Goal: Transaction & Acquisition: Purchase product/service

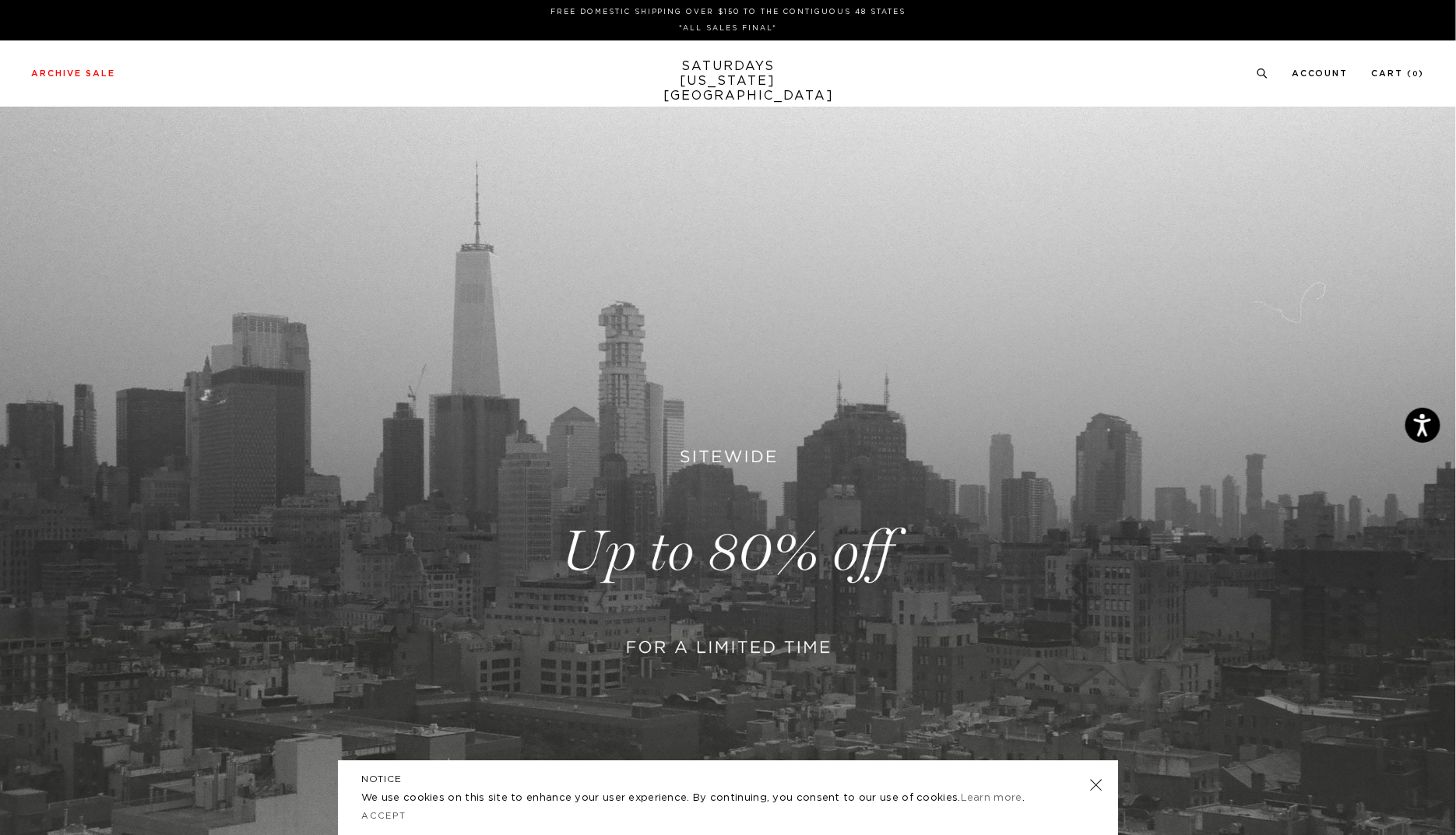
click at [771, 81] on link "SATURDAYS NEW YORK CITY" at bounding box center [728, 80] width 128 height 44
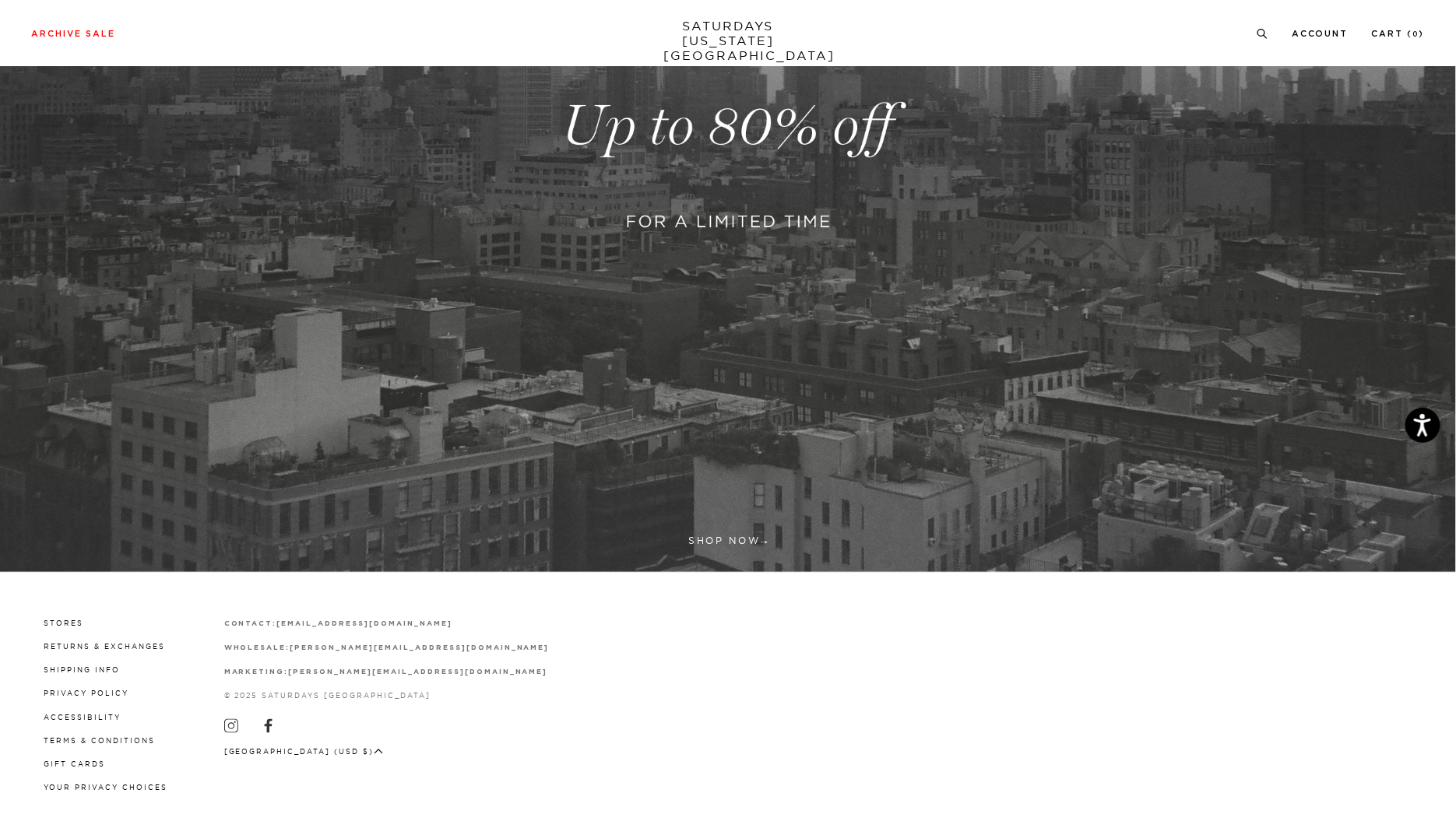
scroll to position [426, 0]
click at [709, 532] on link at bounding box center [728, 125] width 1456 height 891
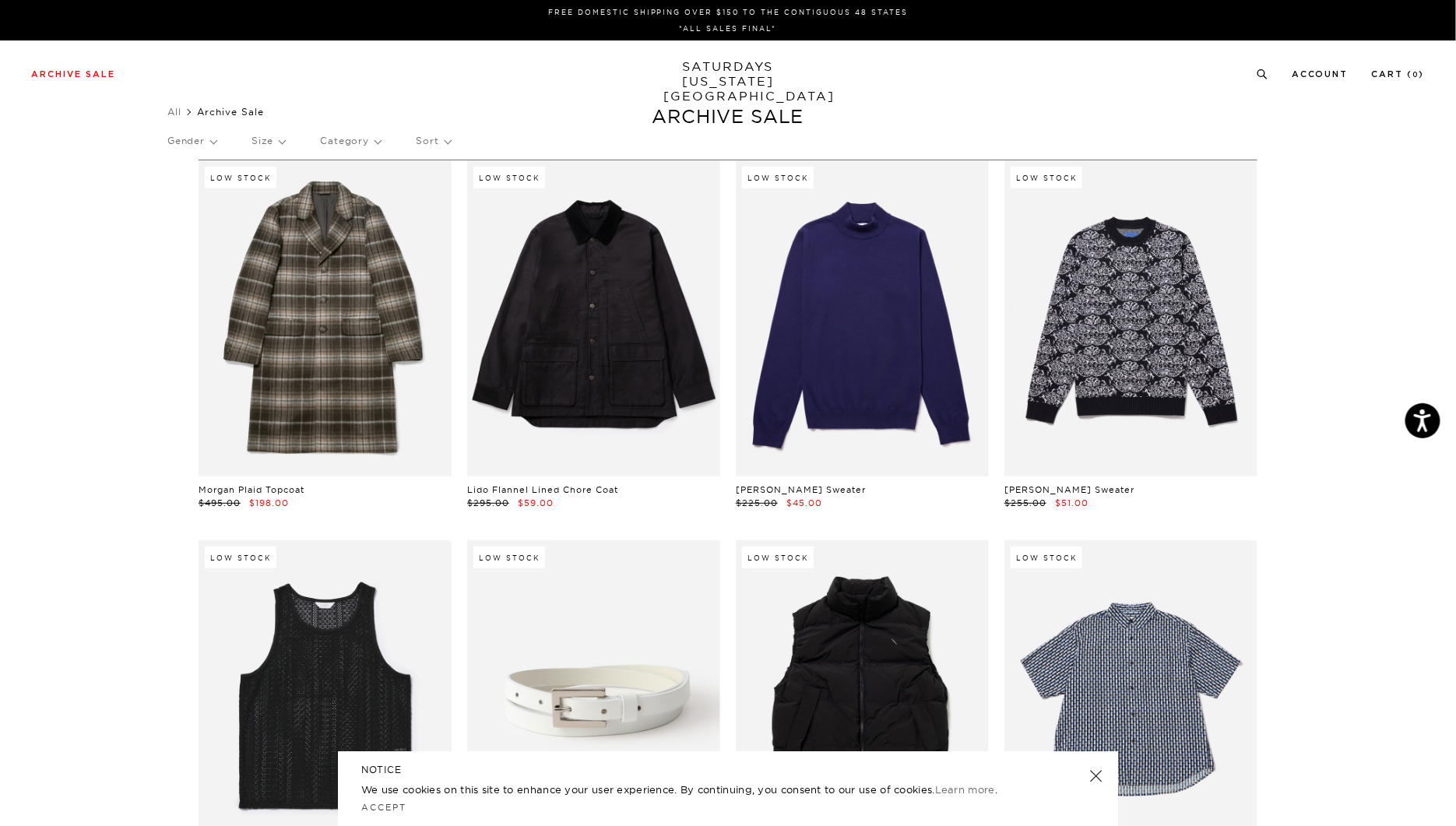
click at [450, 142] on p "Sort" at bounding box center [432, 140] width 34 height 36
click at [453, 231] on p "Price (Lowest-highest)" at bounding box center [475, 234] width 119 height 21
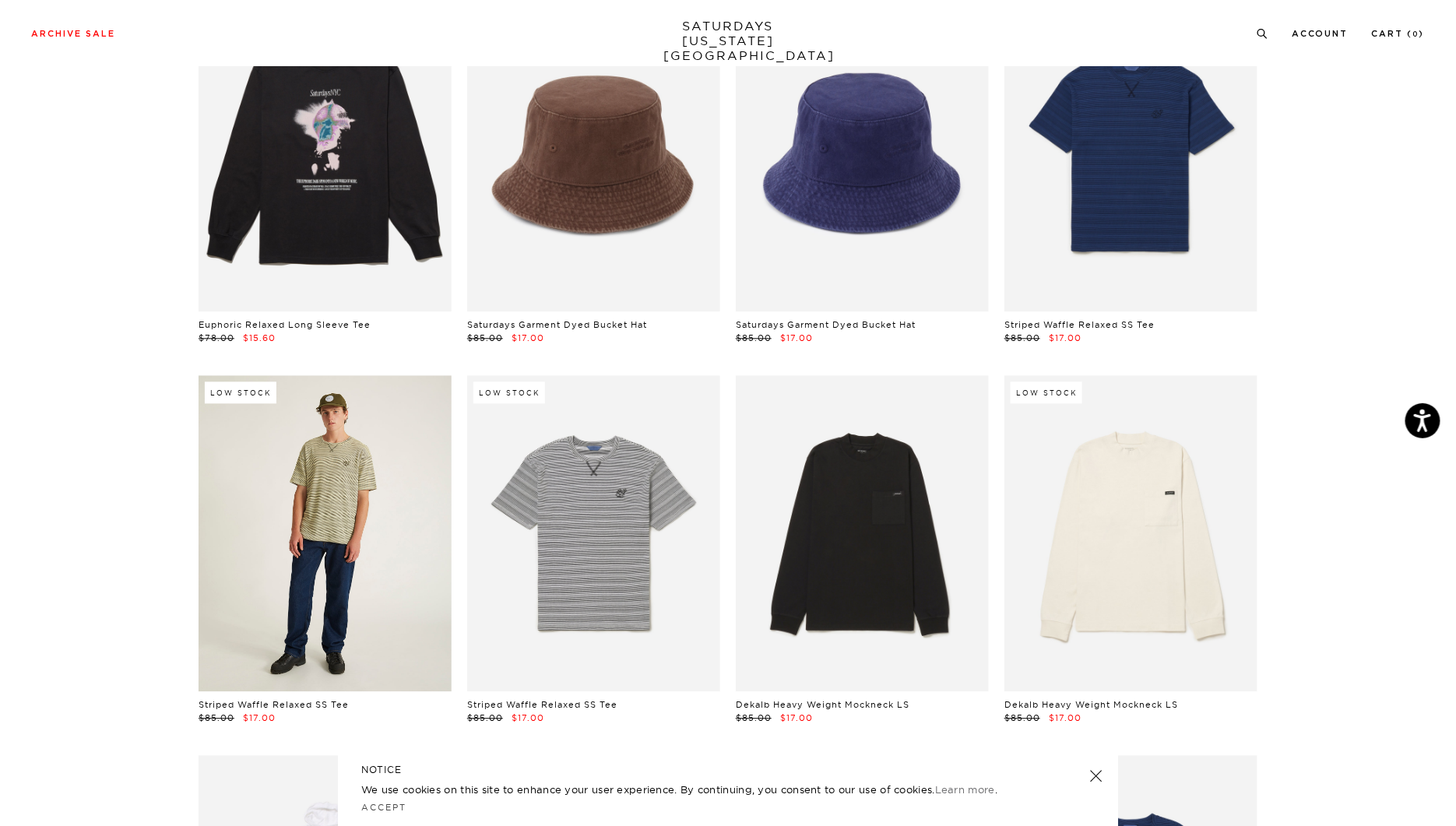
scroll to position [1369, 0]
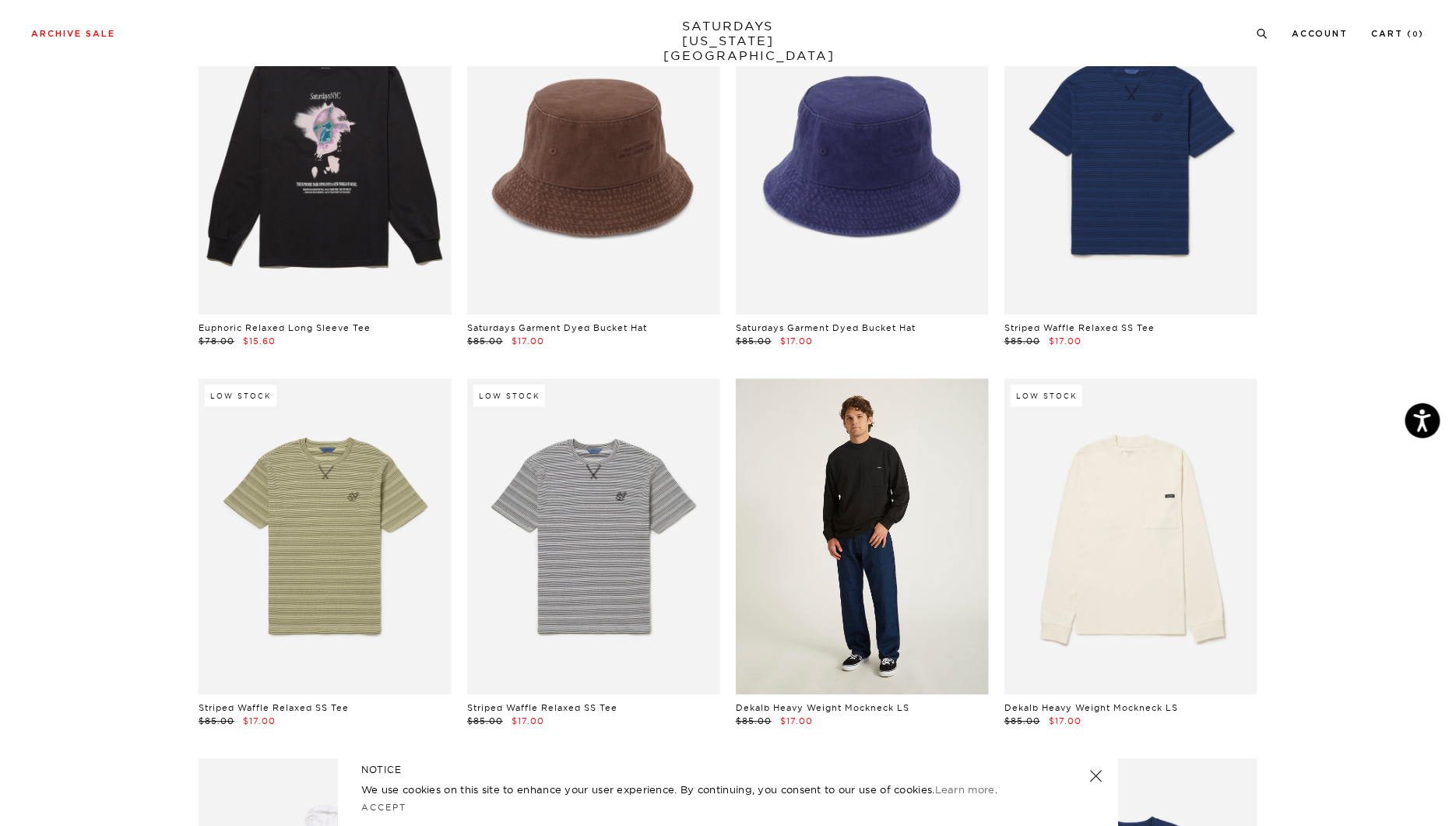
click at [781, 603] on link at bounding box center [862, 537] width 253 height 316
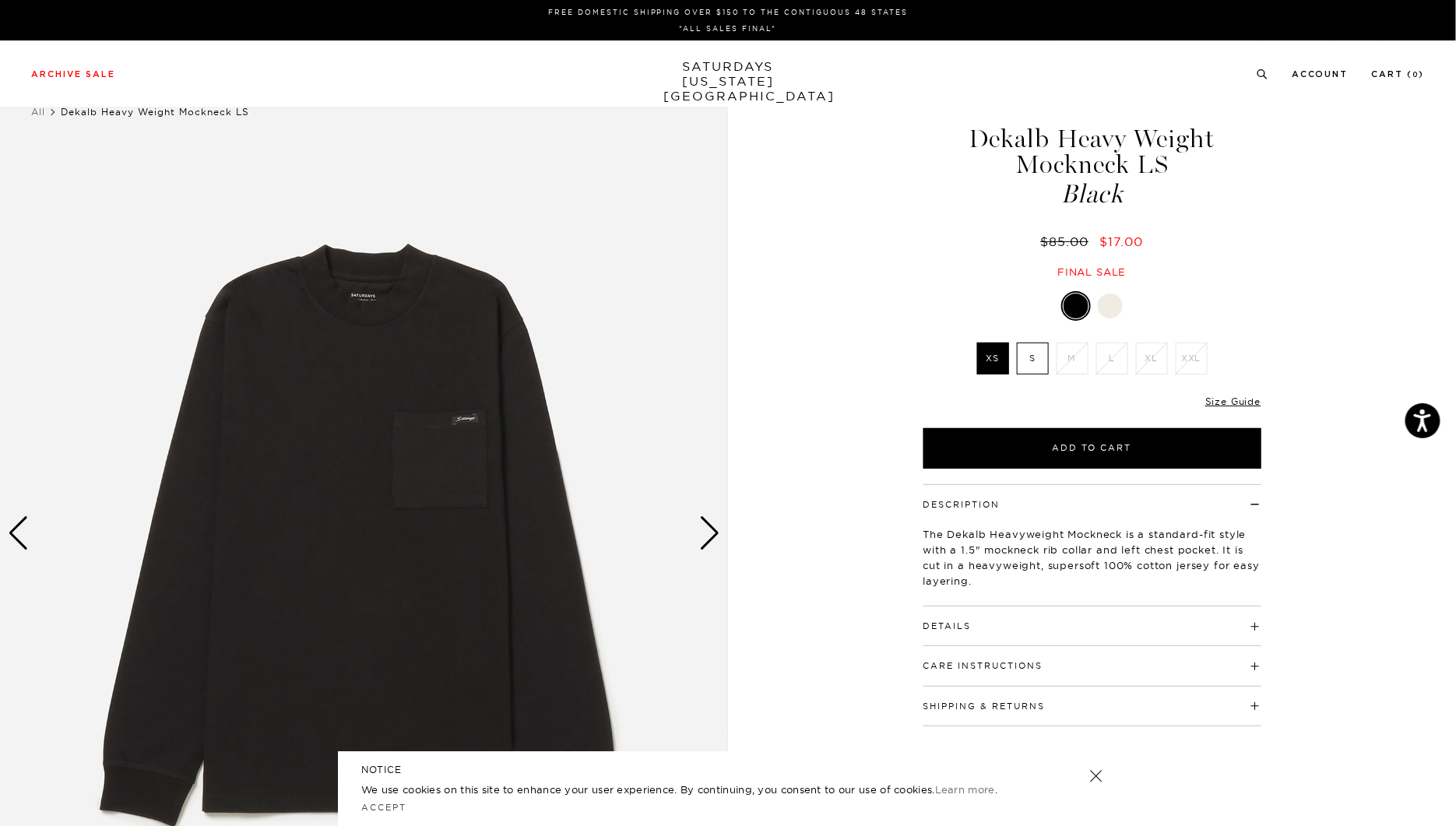
click at [1034, 370] on label "S" at bounding box center [1032, 358] width 32 height 32
click at [0, 0] on input "S" at bounding box center [0, 0] width 0 height 0
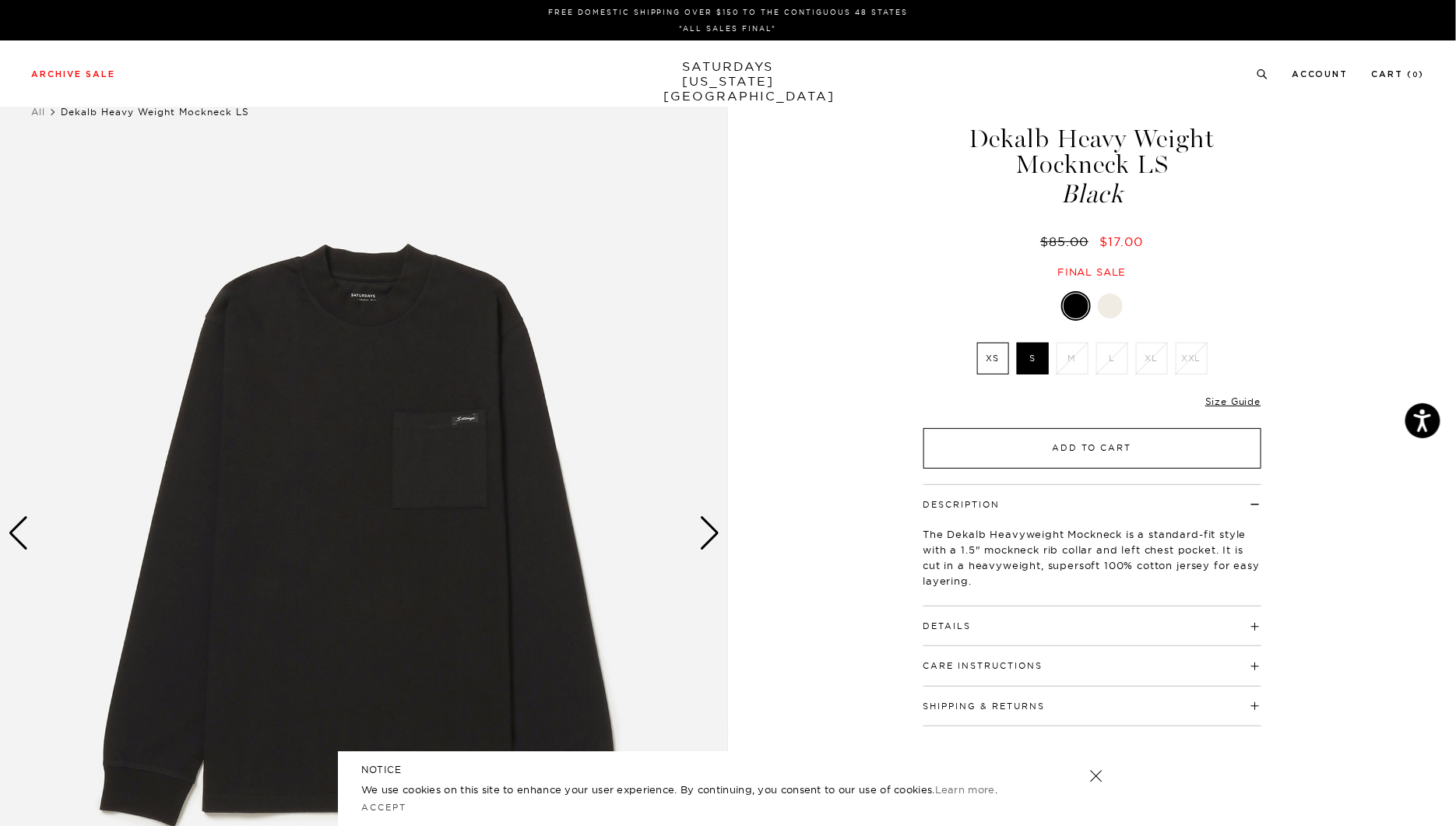
click at [1034, 444] on button "Add to Cart" at bounding box center [1092, 448] width 338 height 40
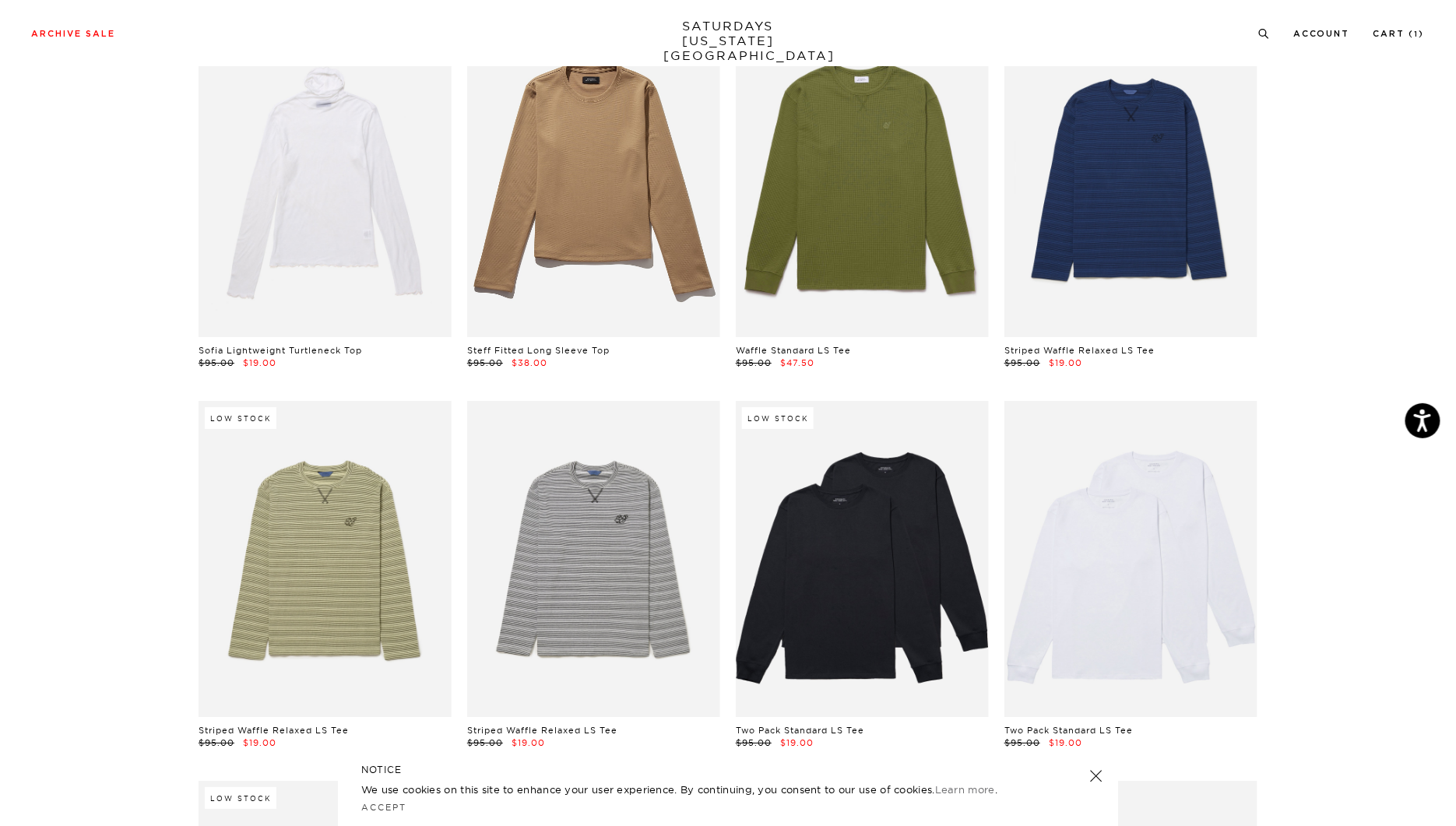
scroll to position [2129, 1]
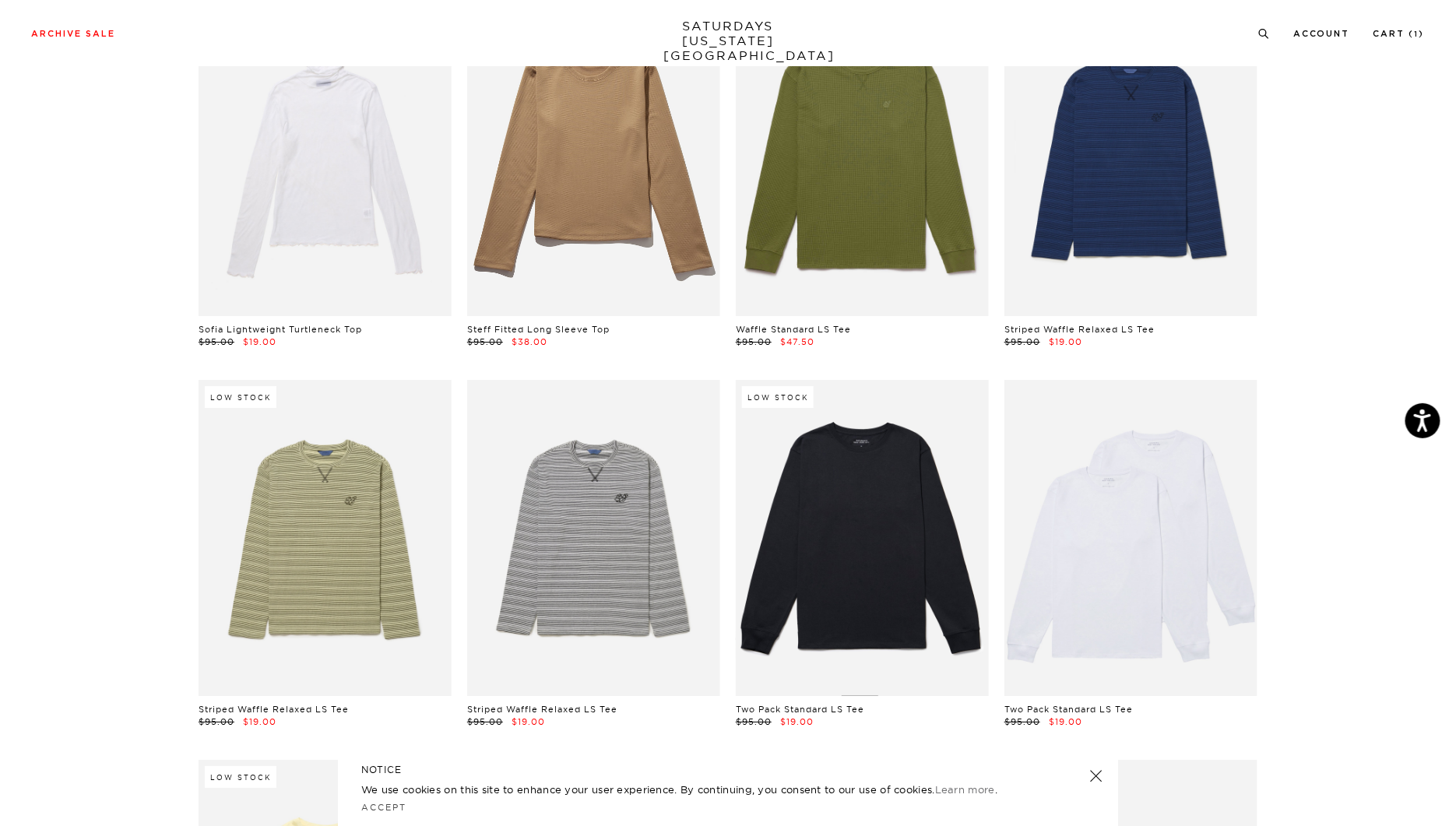
click at [871, 457] on link at bounding box center [862, 538] width 253 height 316
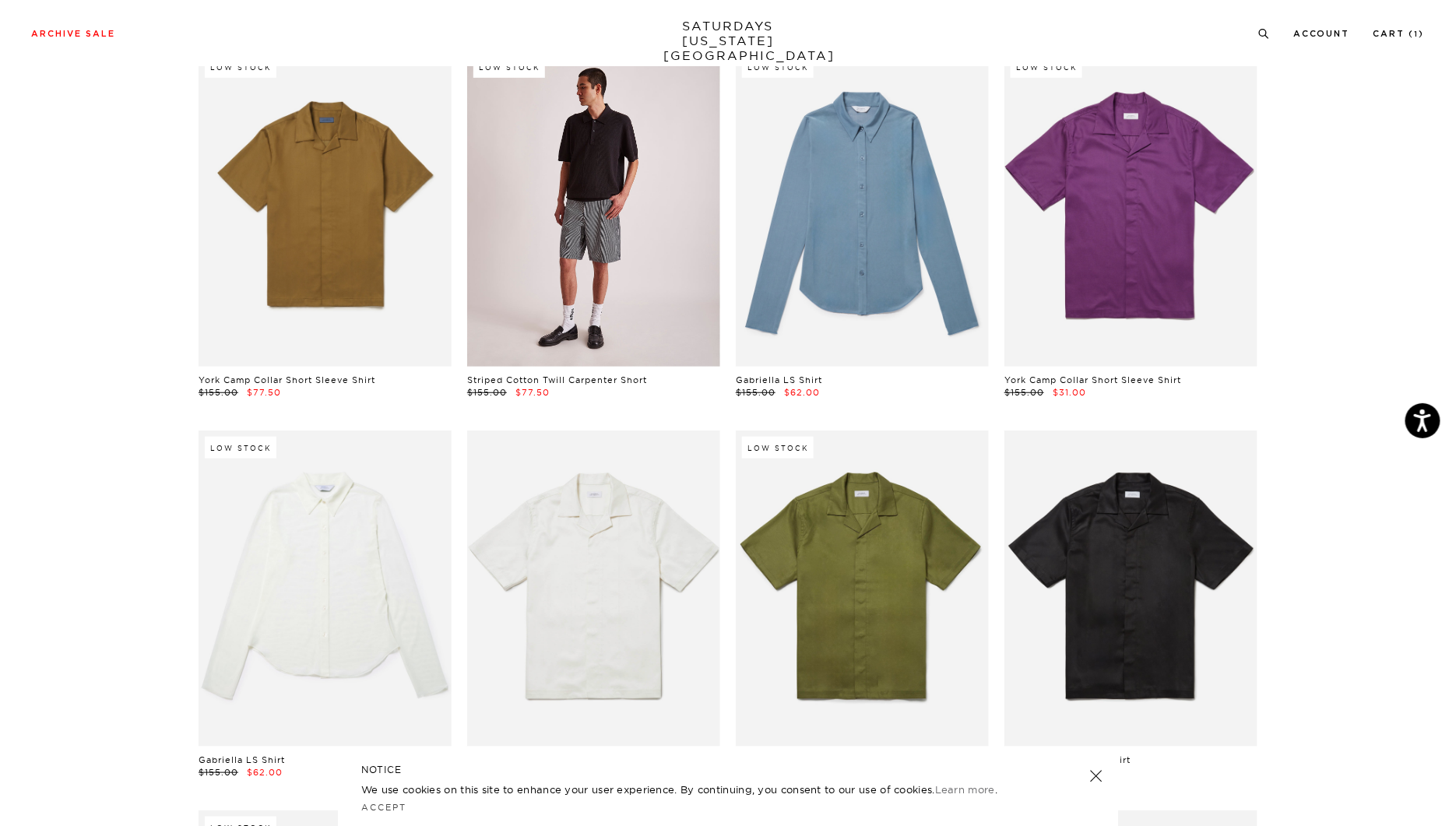
scroll to position [8244, 1]
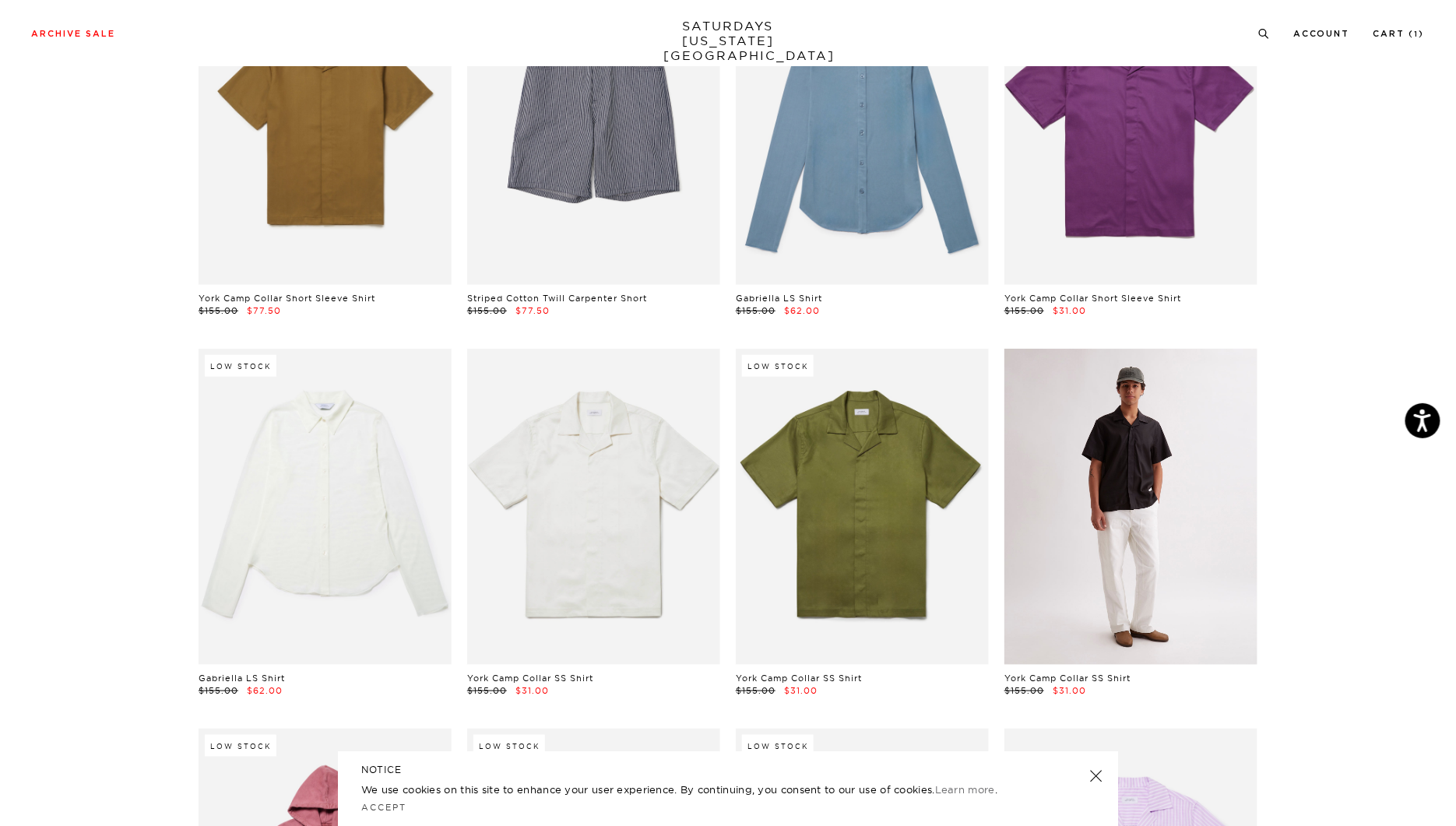
click at [1212, 592] on link at bounding box center [1130, 507] width 253 height 316
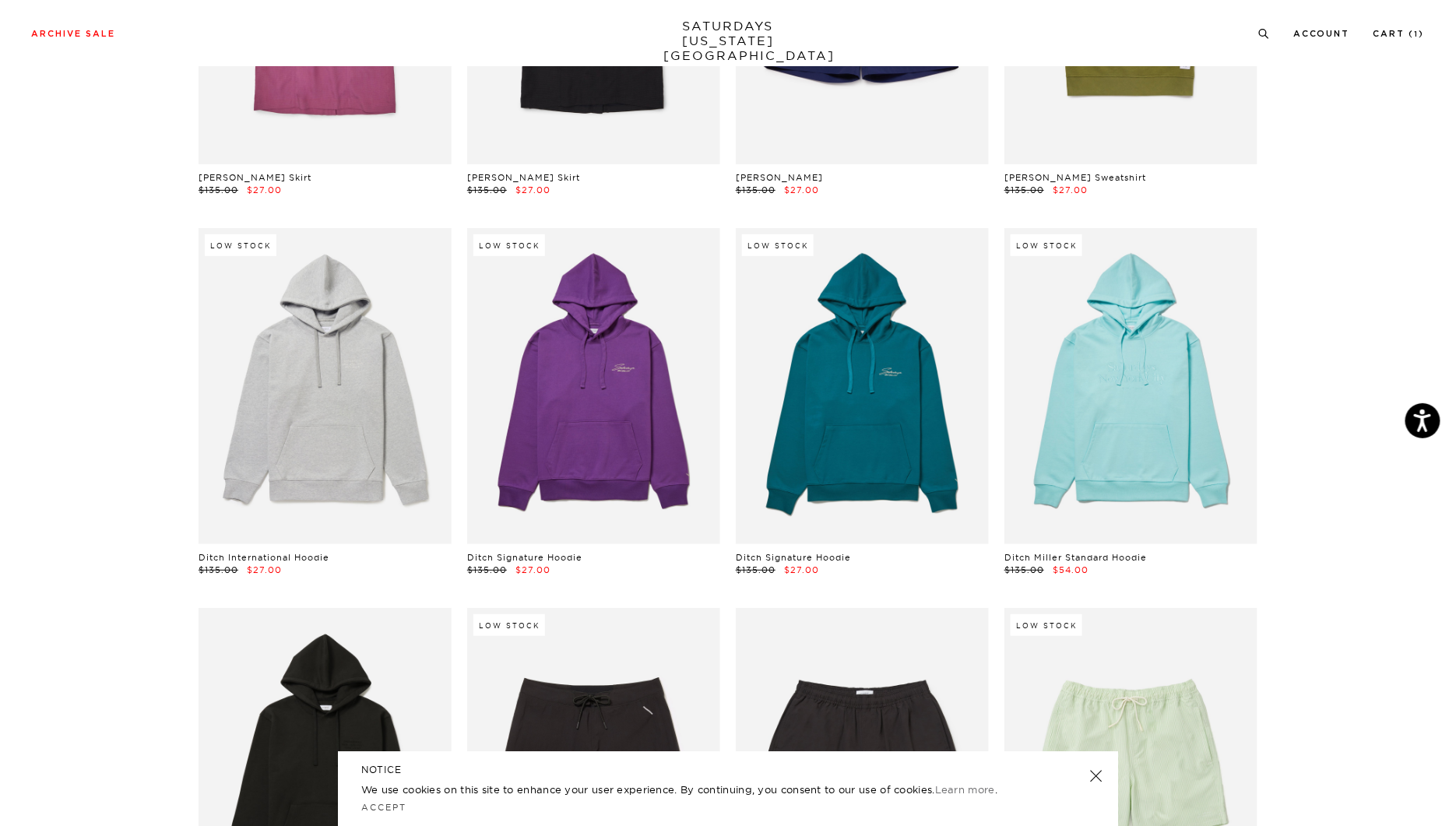
scroll to position [5352, 1]
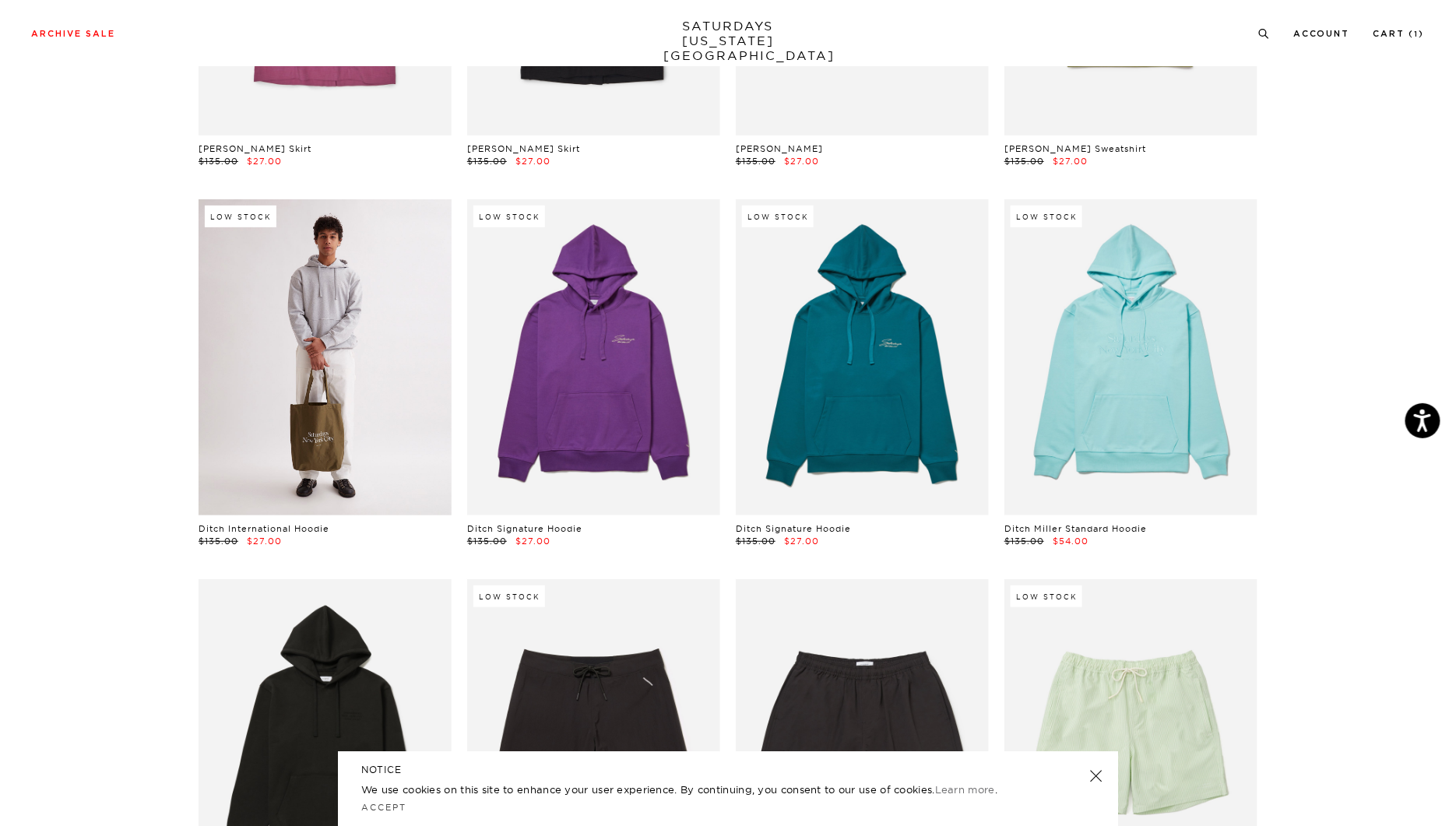
click at [393, 336] on link at bounding box center [325, 357] width 253 height 316
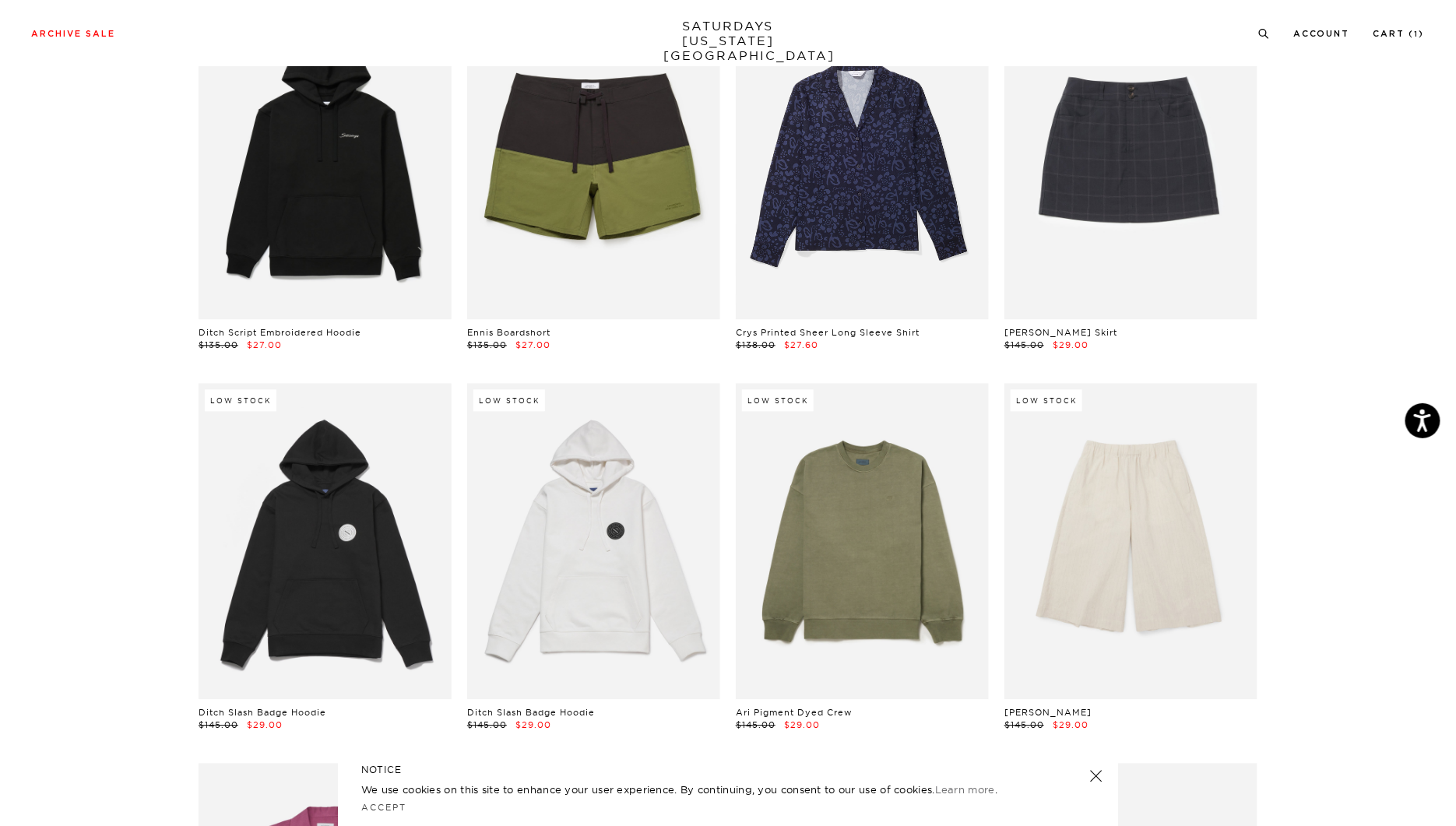
scroll to position [6803, 1]
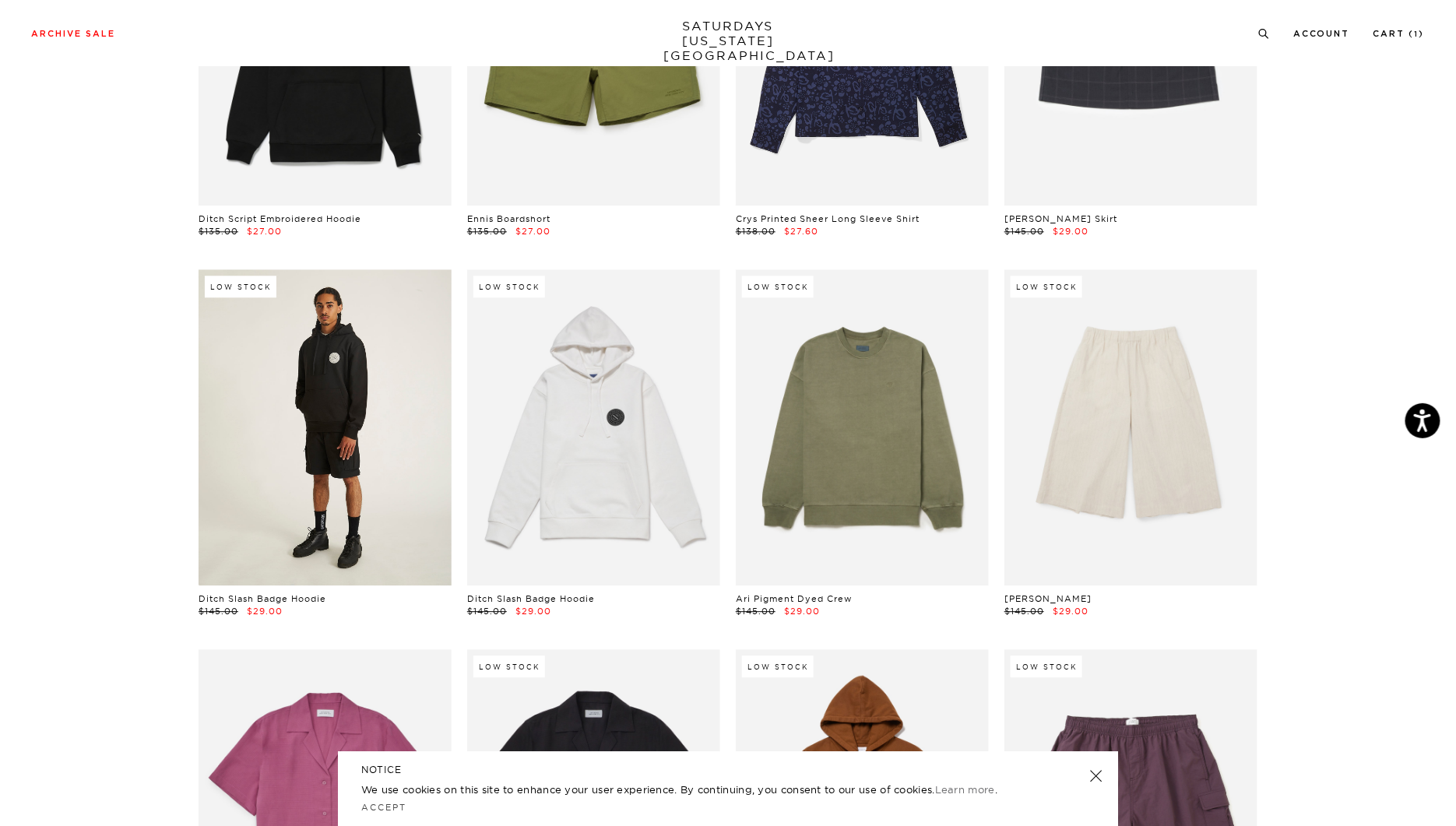
click at [431, 479] on link at bounding box center [325, 428] width 253 height 316
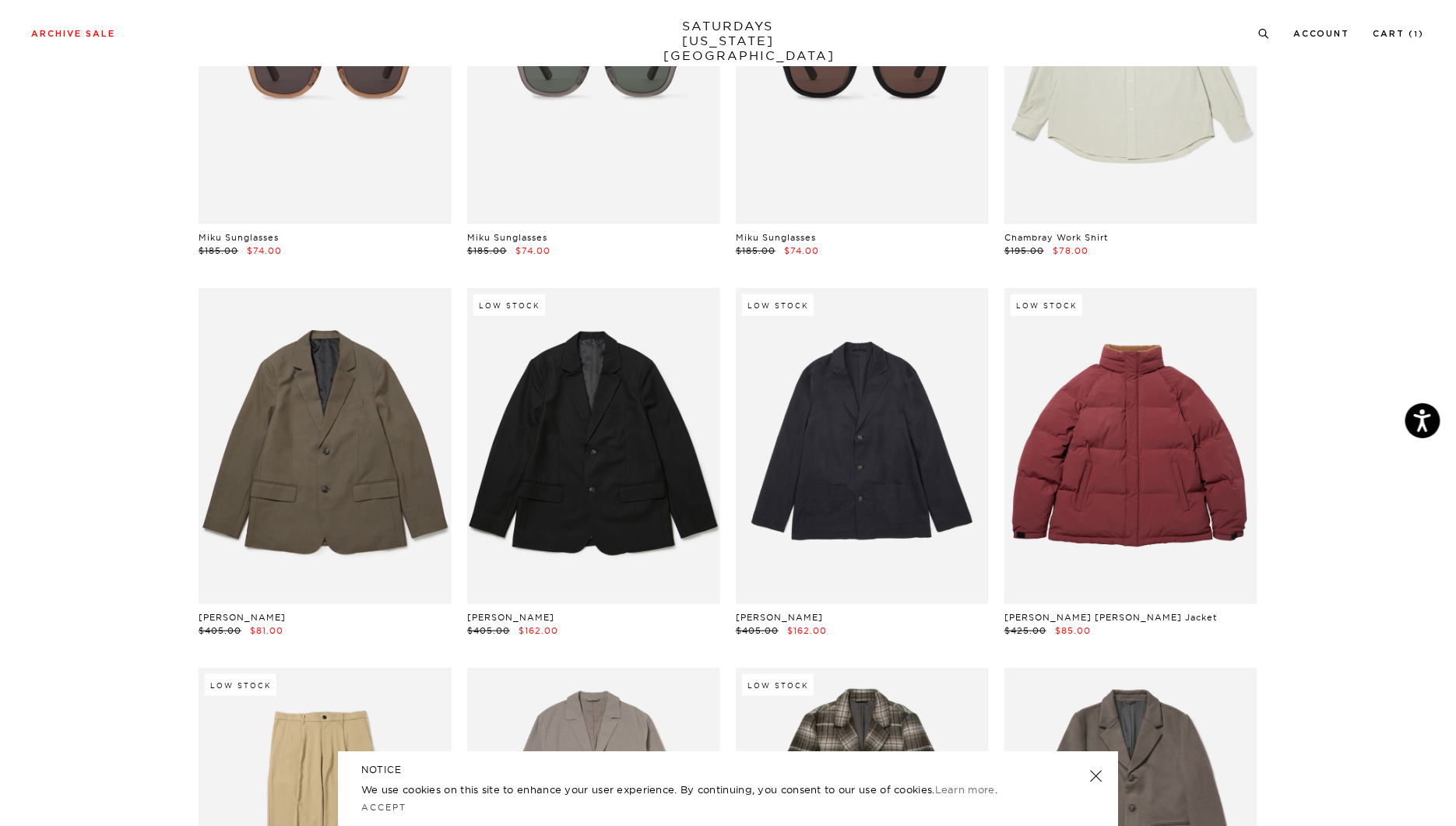
scroll to position [21394, 0]
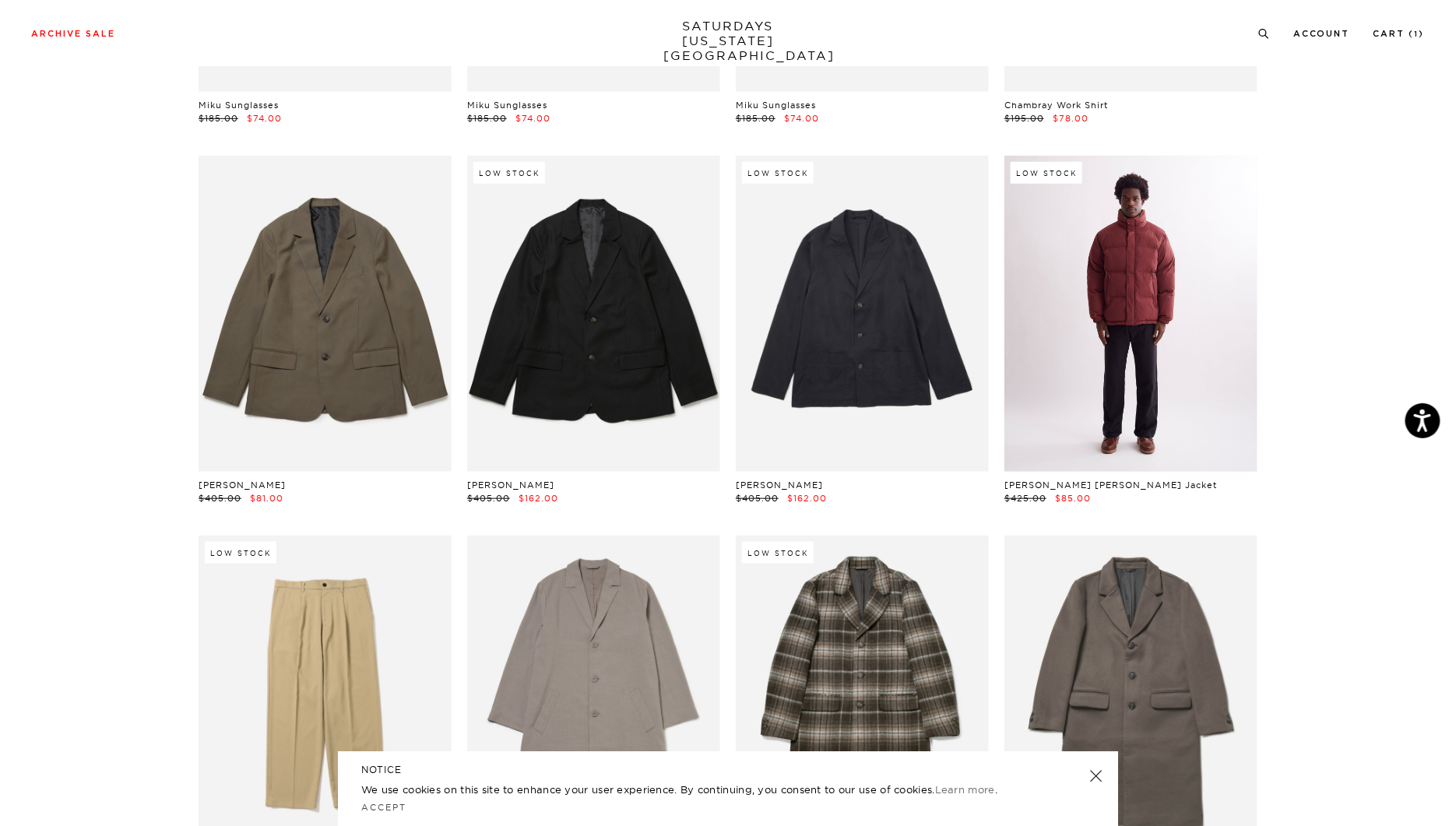
click at [1230, 288] on link at bounding box center [1130, 314] width 253 height 316
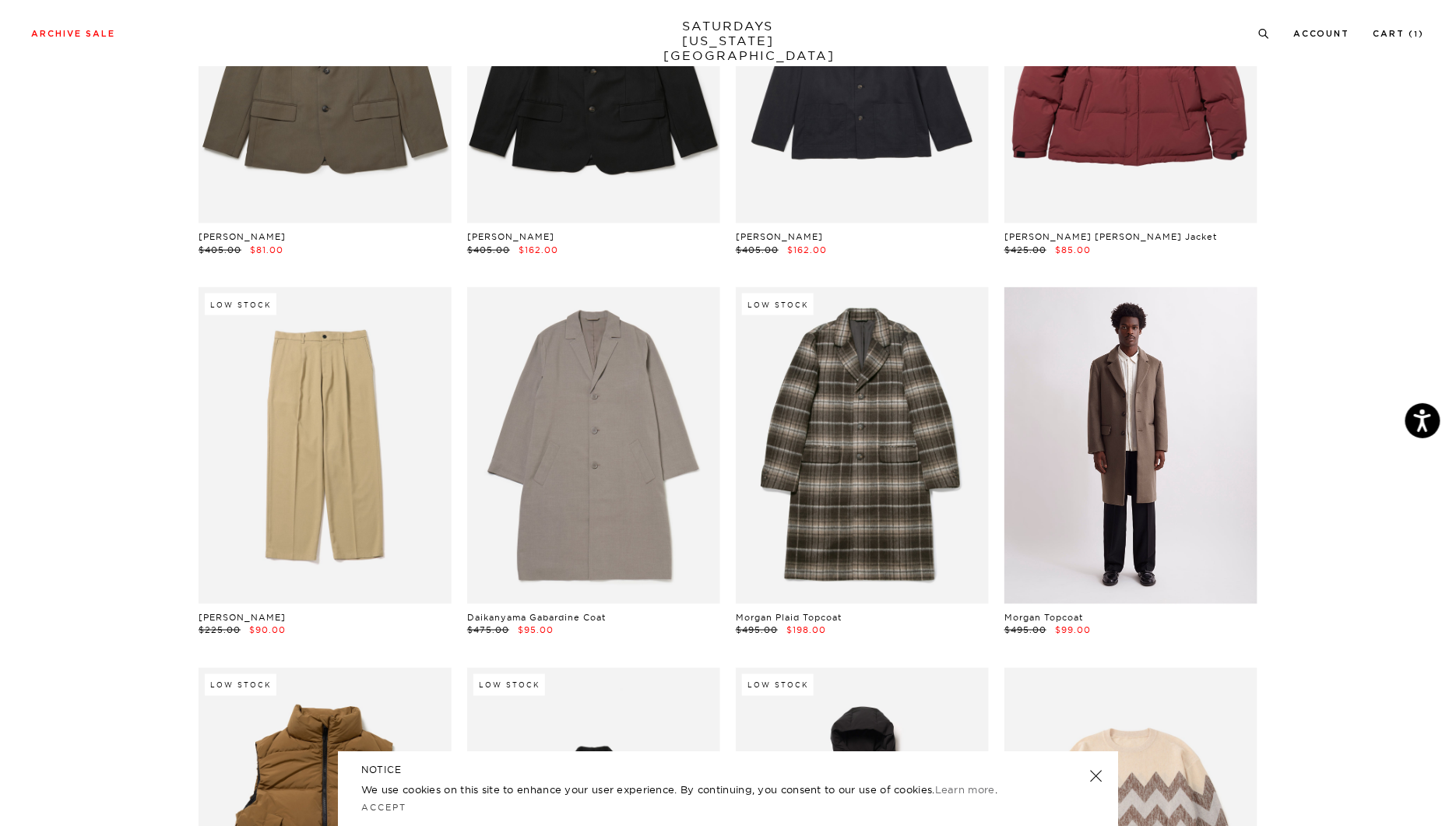
click at [1126, 349] on link at bounding box center [1130, 445] width 253 height 316
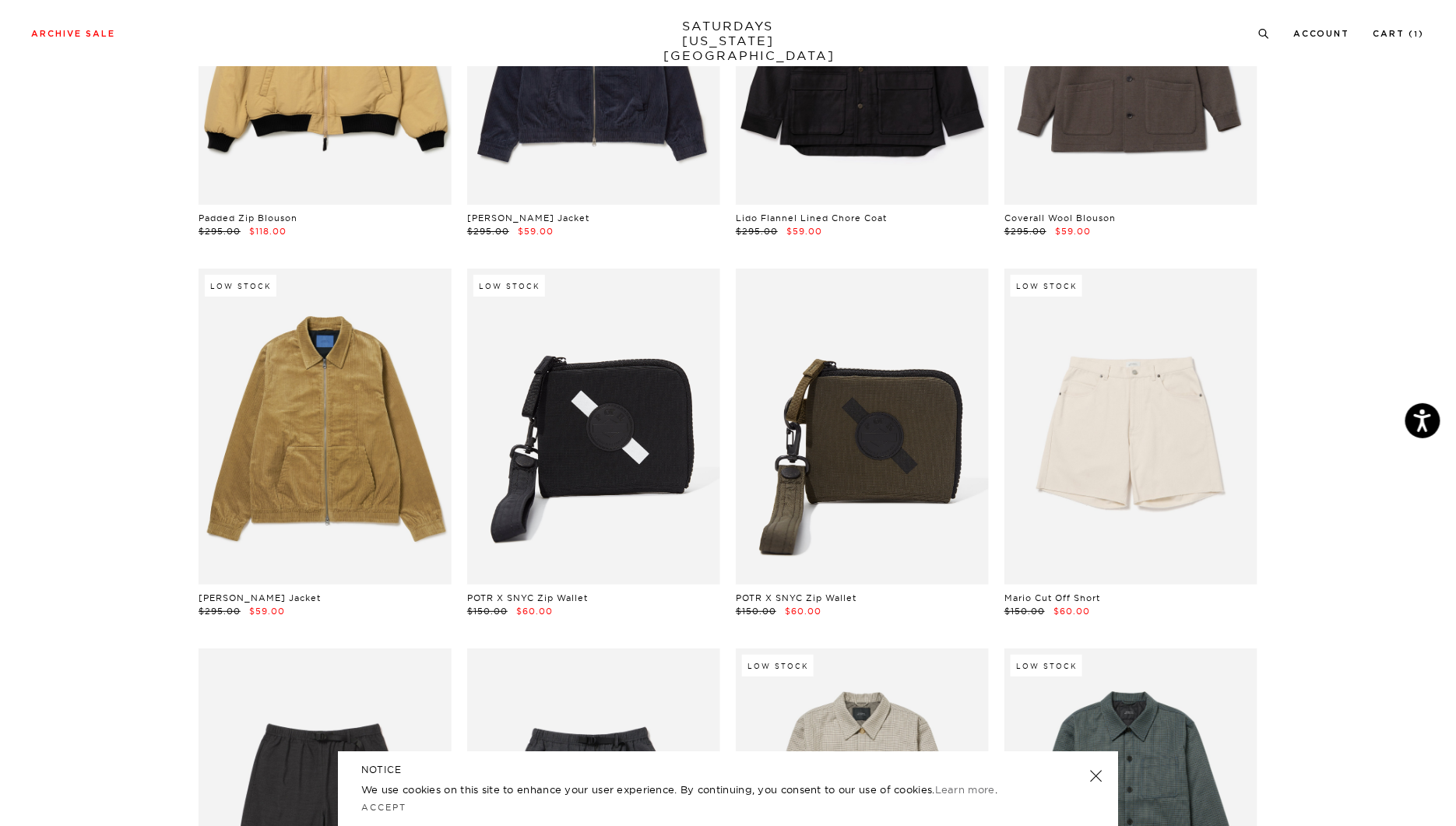
scroll to position [16843, 0]
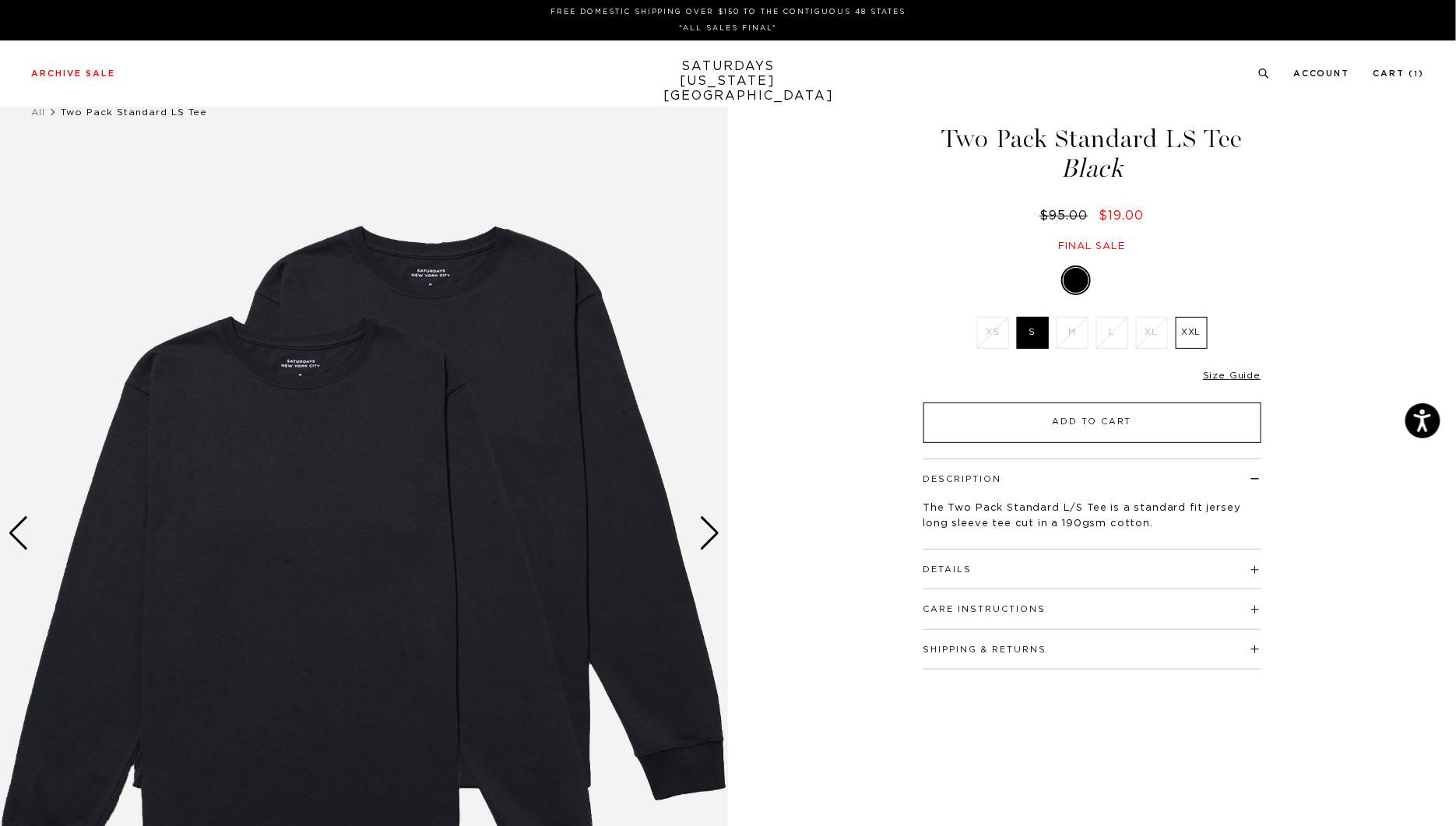
click at [1034, 418] on button "Add to Cart" at bounding box center [1092, 422] width 338 height 40
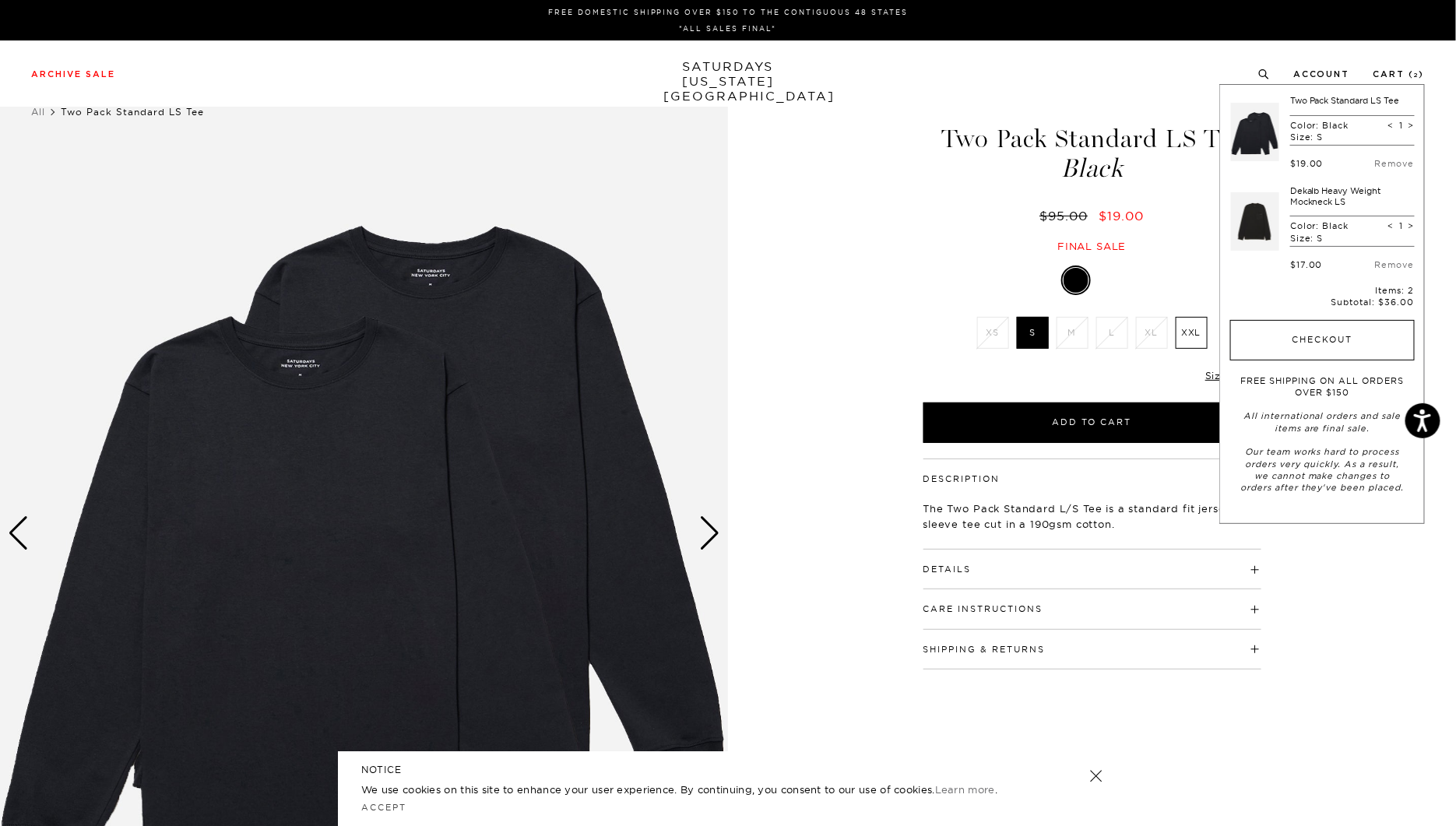
click at [1276, 331] on button "Checkout" at bounding box center [1323, 339] width 184 height 40
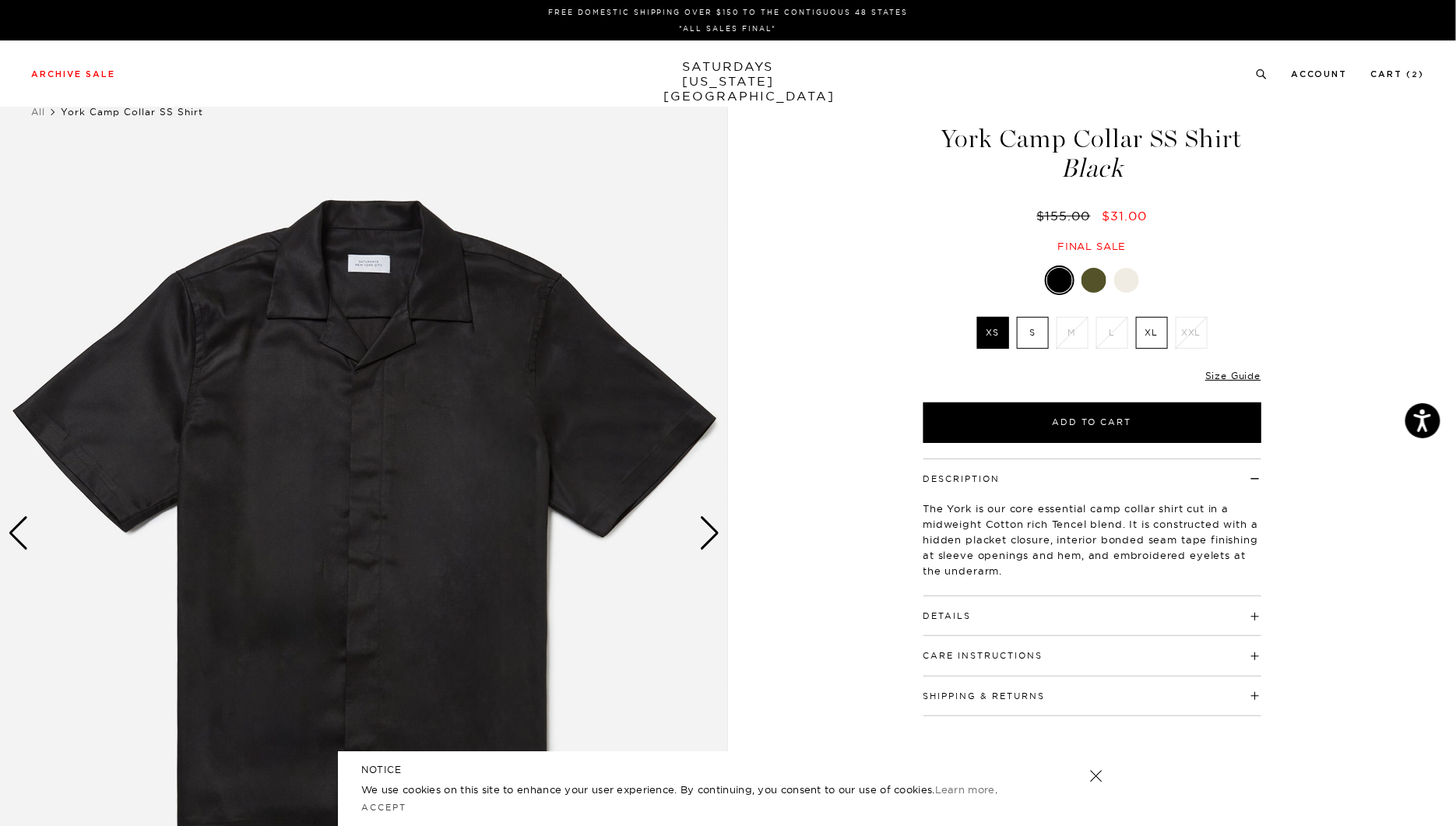
click at [1037, 326] on label "S" at bounding box center [1032, 333] width 32 height 32
click at [0, 0] on input "S" at bounding box center [0, 0] width 0 height 0
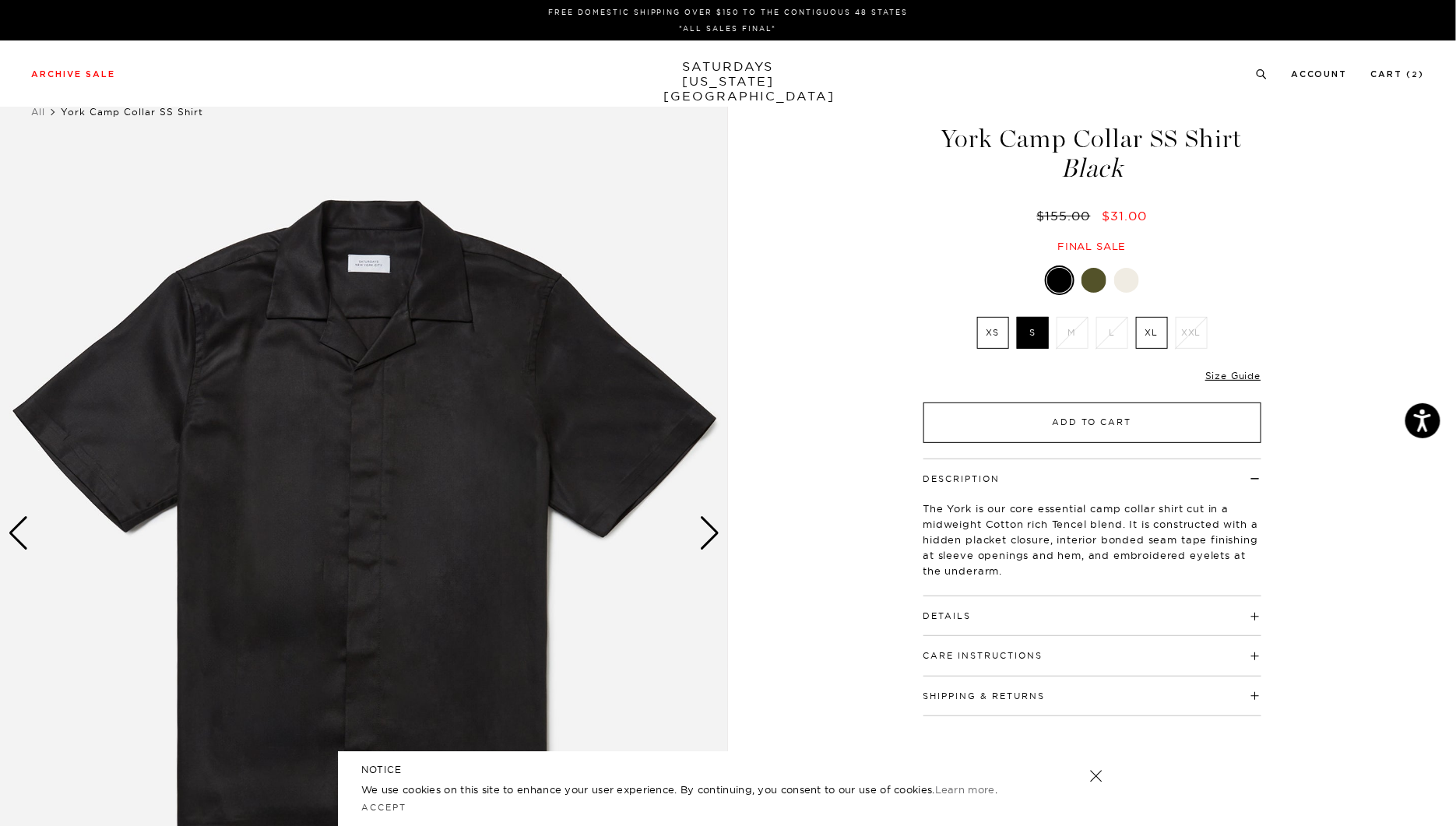
click at [1027, 422] on button "Add to Cart" at bounding box center [1092, 422] width 338 height 40
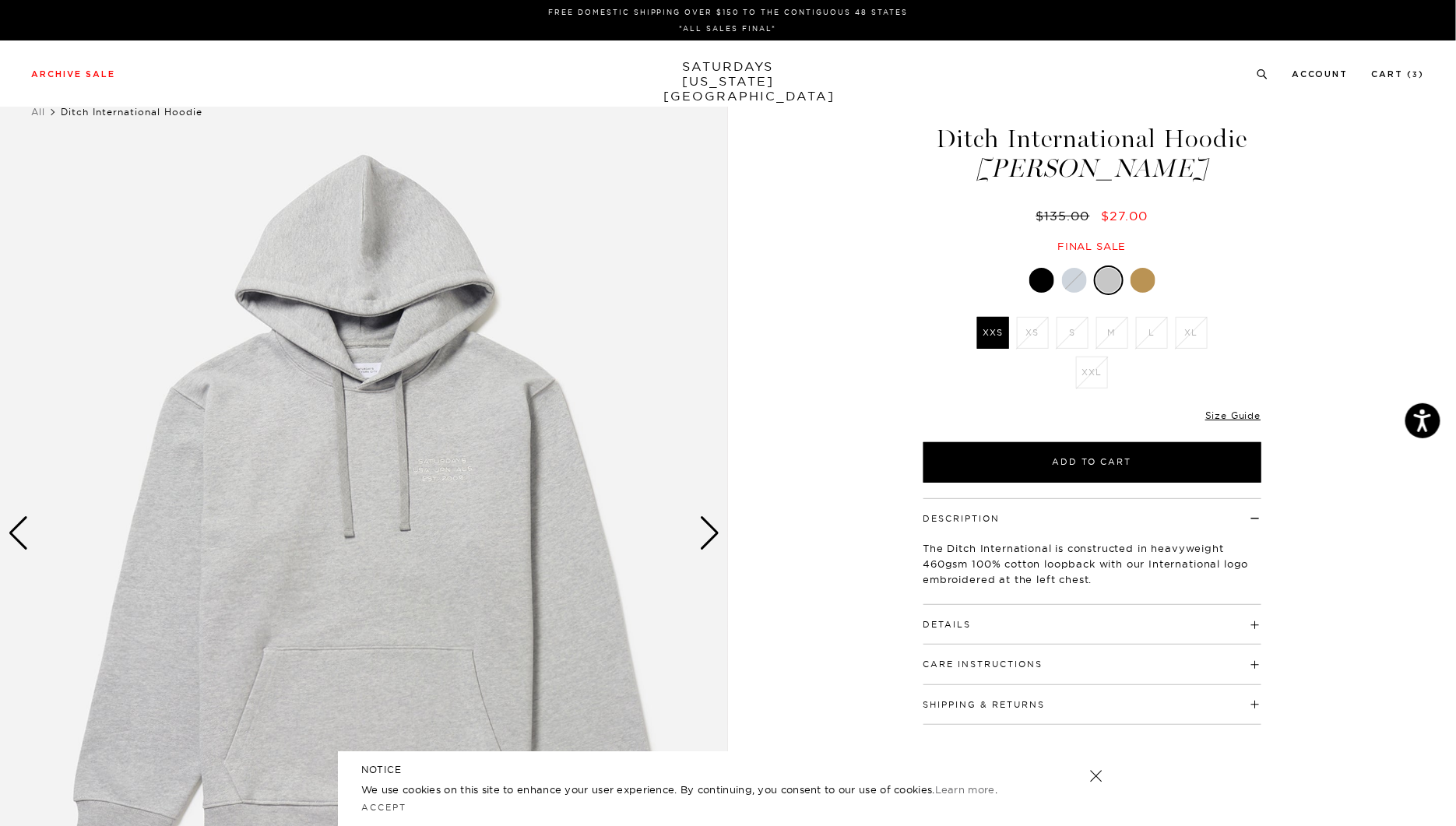
click at [715, 535] on div "Next slide" at bounding box center [709, 533] width 21 height 34
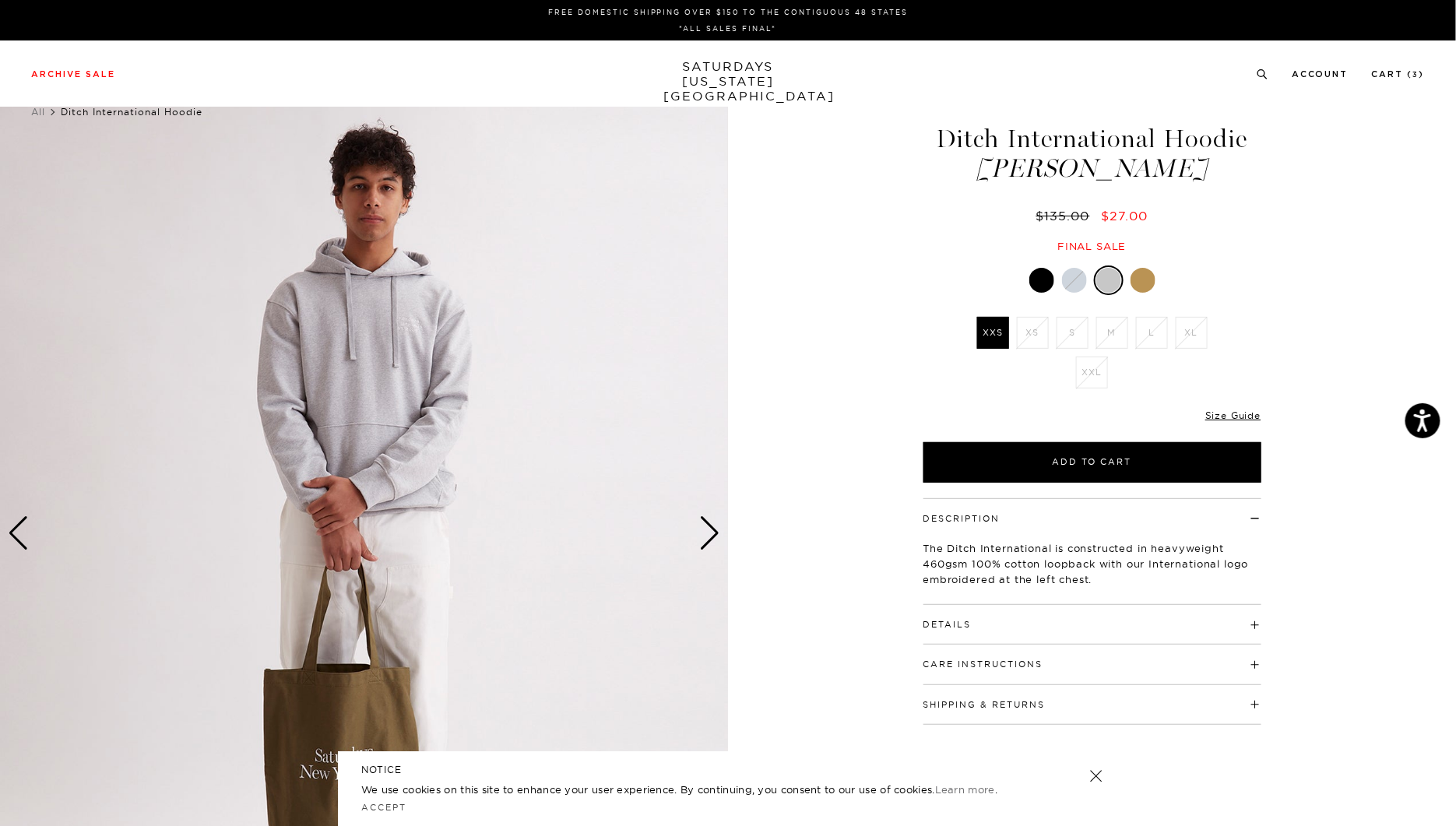
click at [715, 535] on div "Next slide" at bounding box center [709, 533] width 21 height 34
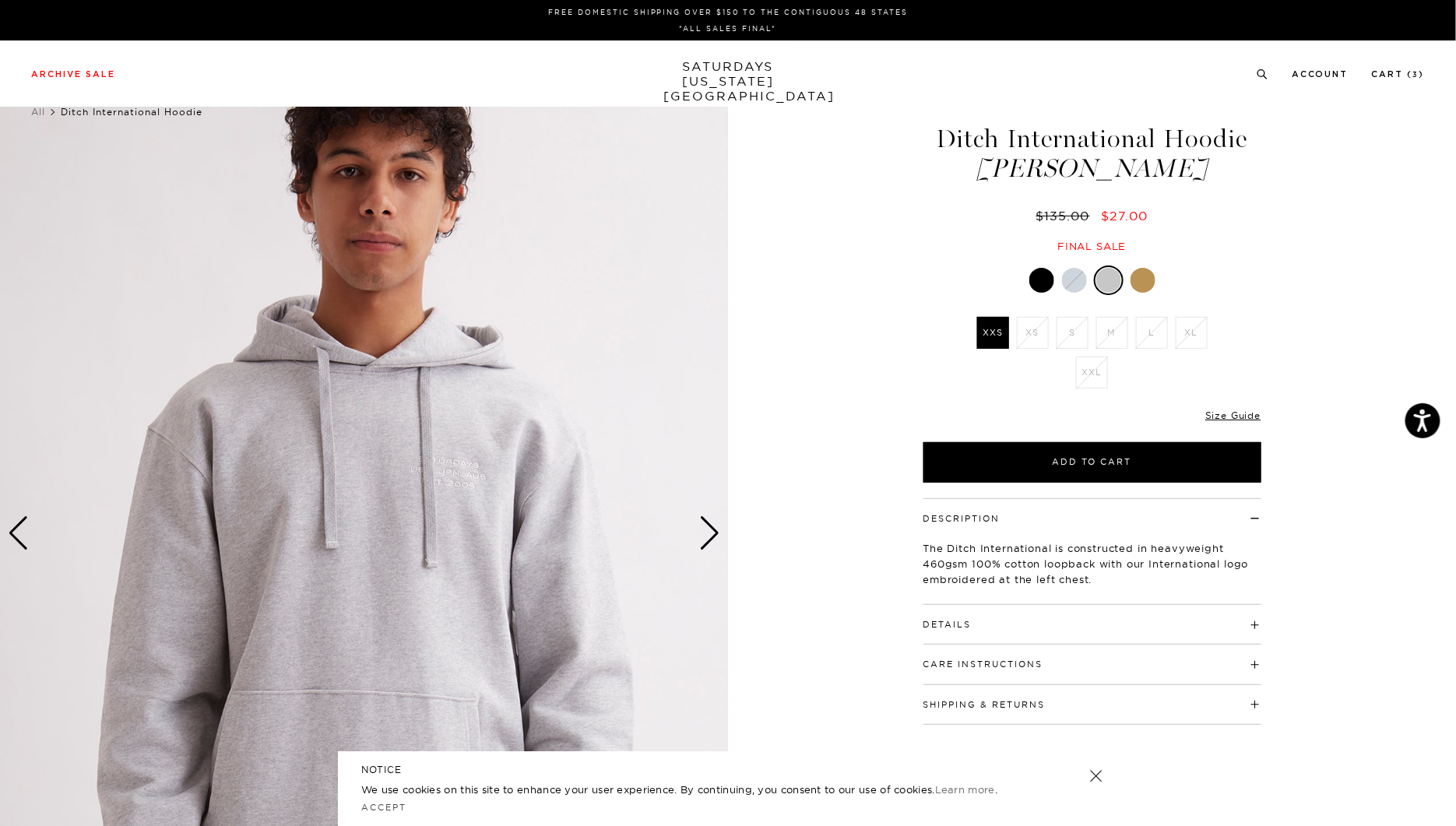
click at [715, 535] on div "Next slide" at bounding box center [709, 533] width 21 height 34
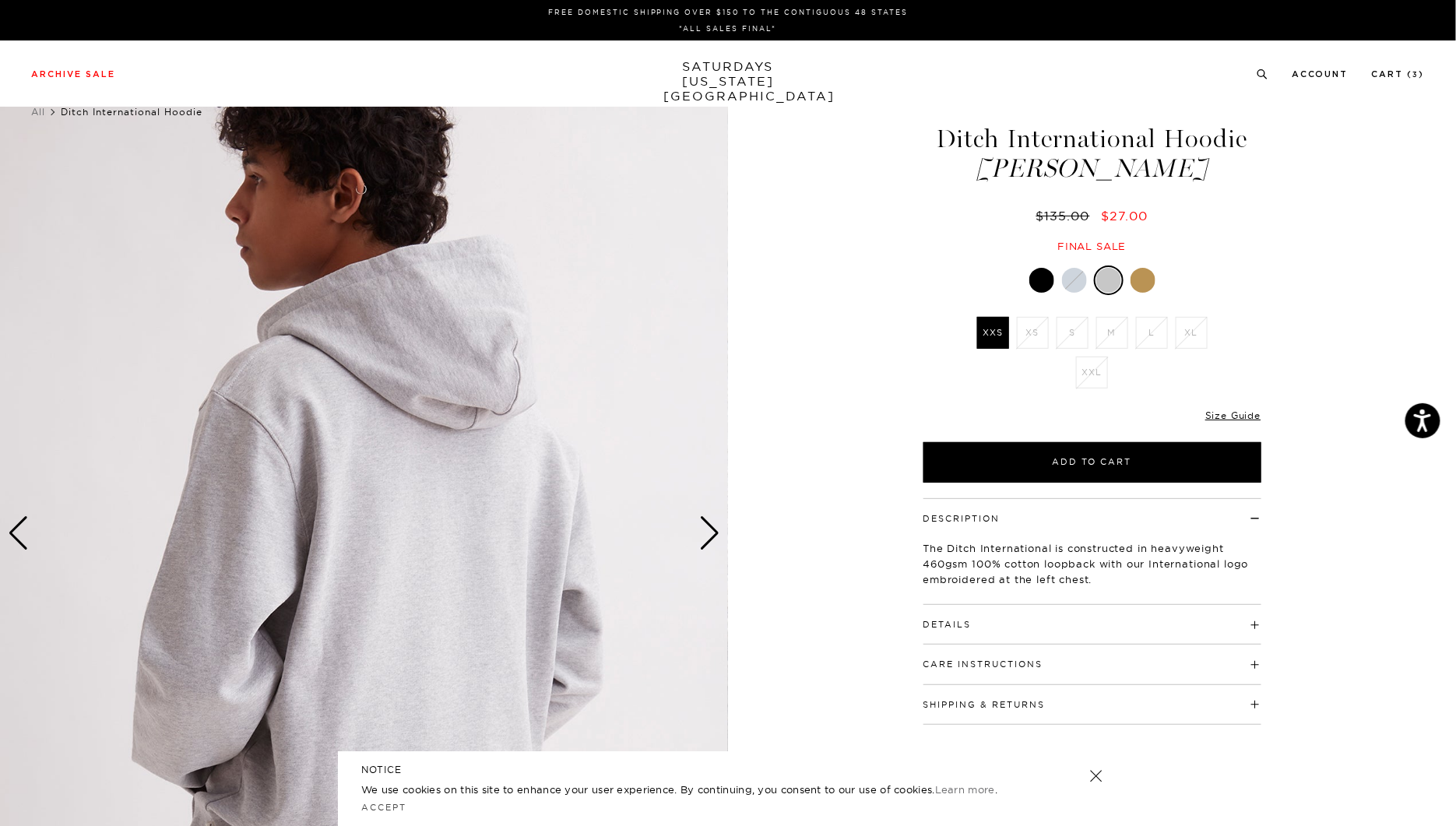
click at [715, 535] on div "Next slide" at bounding box center [709, 533] width 21 height 34
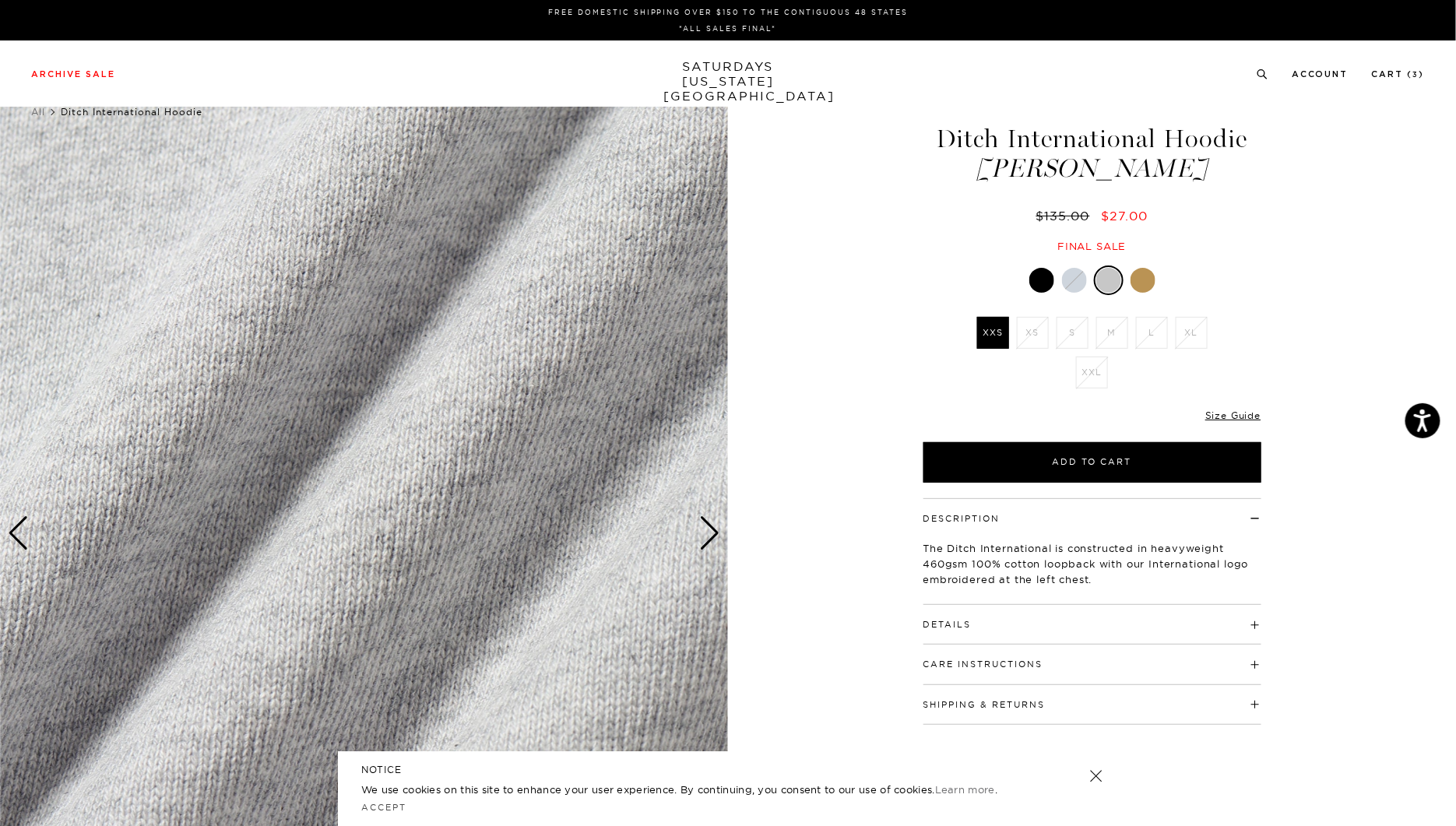
click at [715, 535] on div "Next slide" at bounding box center [709, 533] width 21 height 34
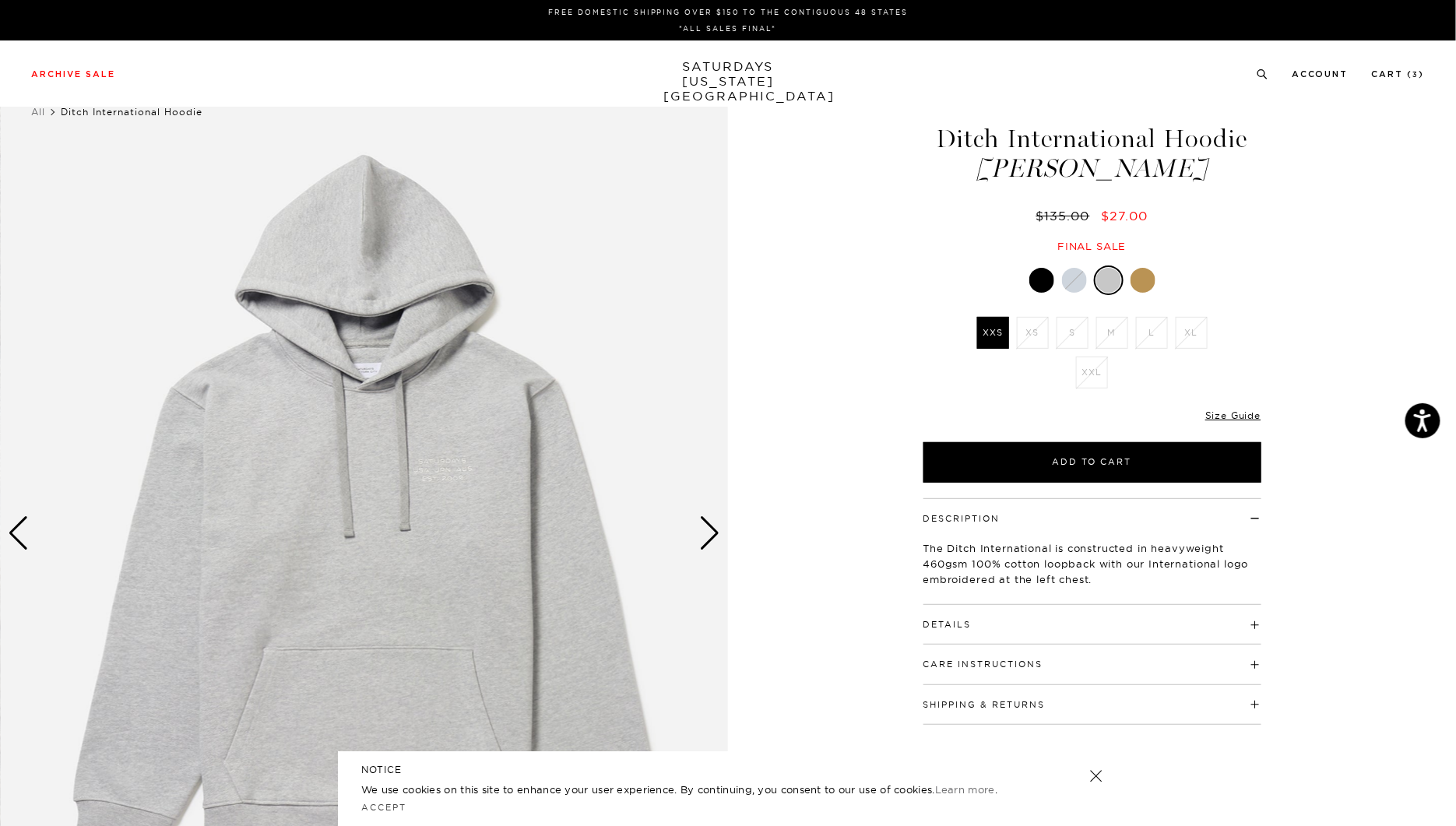
click at [1138, 284] on div at bounding box center [1142, 280] width 25 height 25
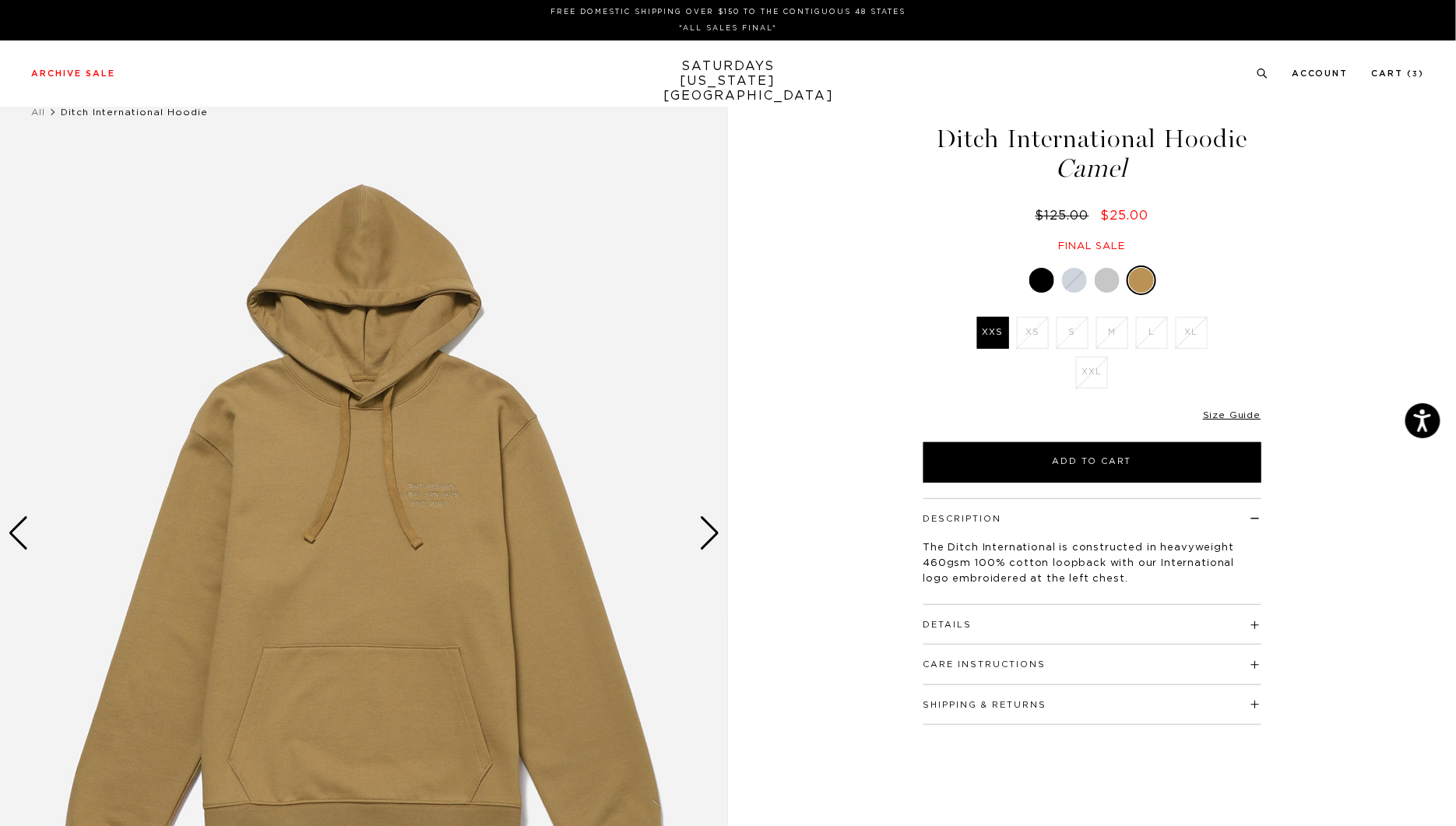
click at [701, 541] on div "Next slide" at bounding box center [709, 533] width 21 height 34
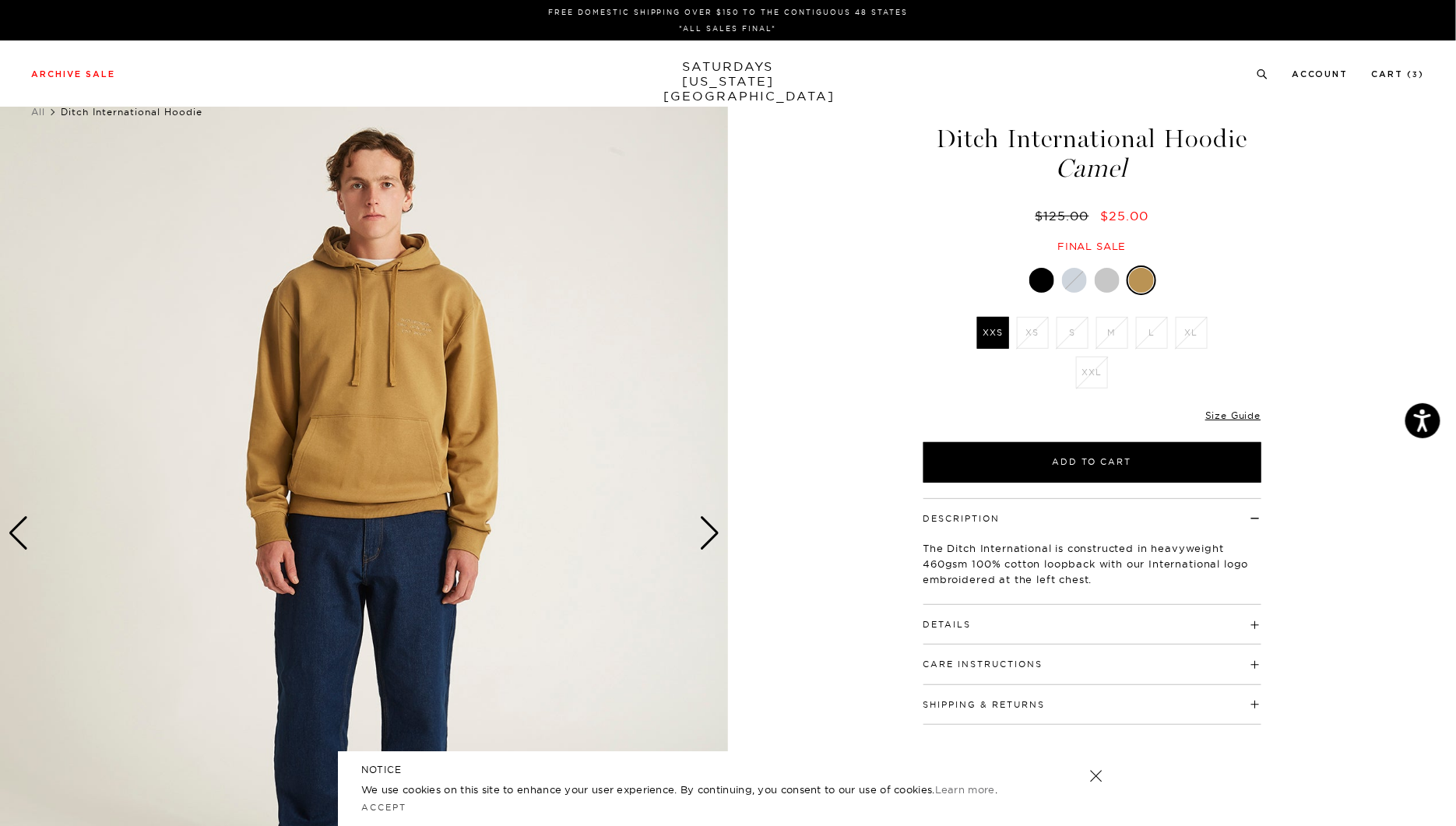
click at [1036, 332] on li "XS" at bounding box center [1032, 333] width 39 height 32
click at [1064, 337] on li "S" at bounding box center [1072, 333] width 39 height 32
click at [1052, 289] on link at bounding box center [1041, 280] width 26 height 26
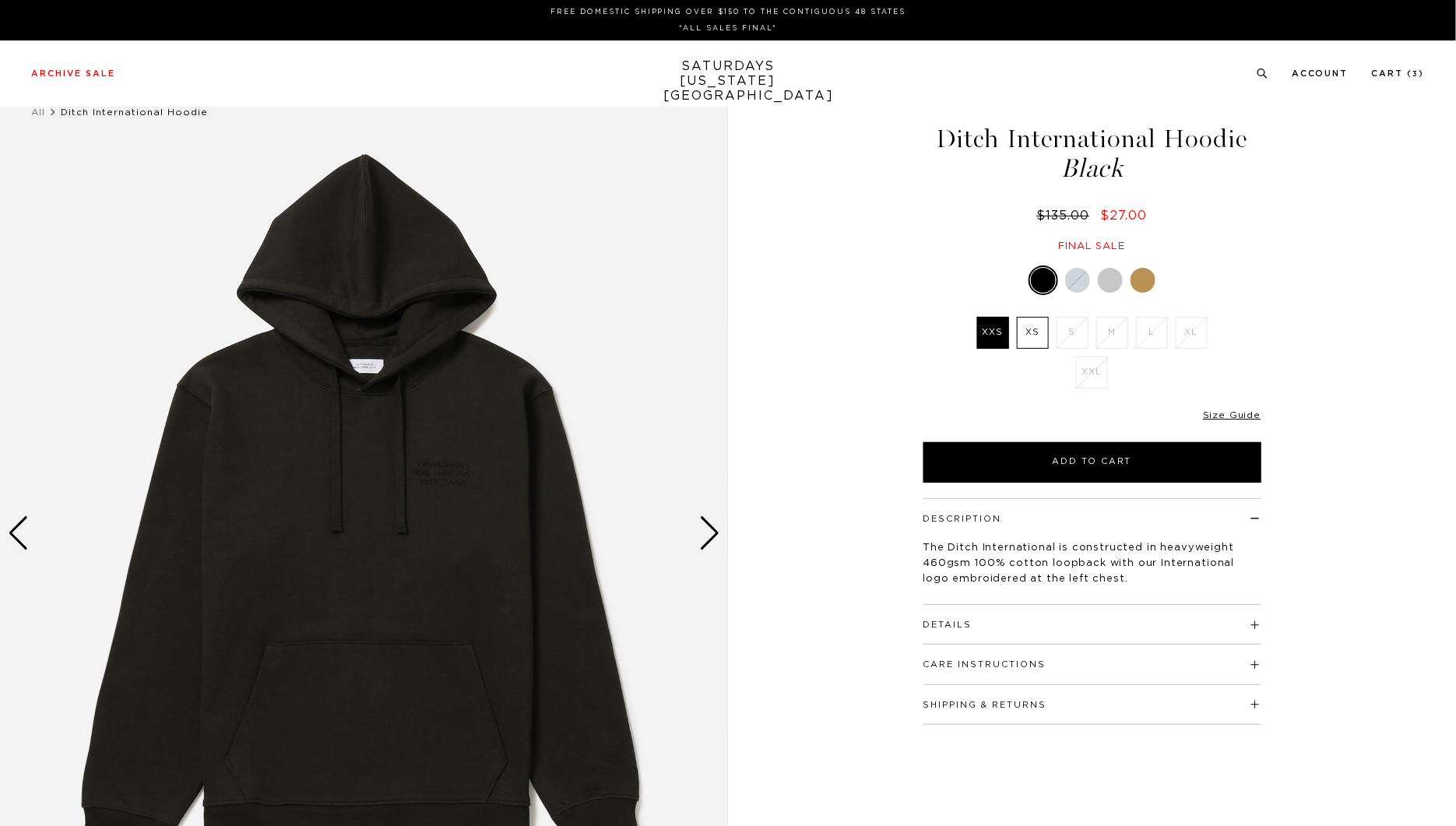
click at [1071, 330] on li "S" at bounding box center [1072, 333] width 39 height 32
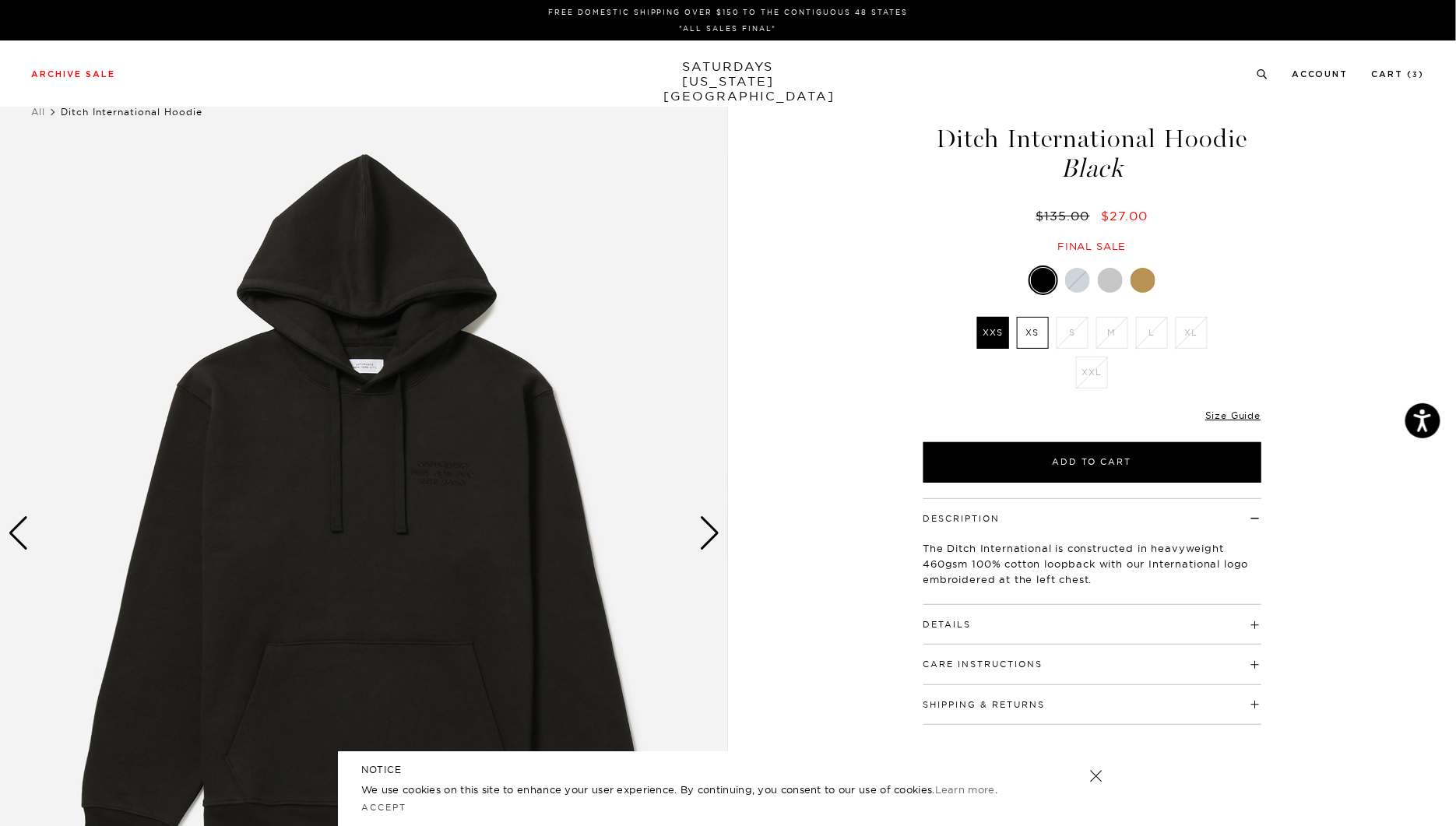
click at [1072, 319] on li "S" at bounding box center [1072, 333] width 39 height 32
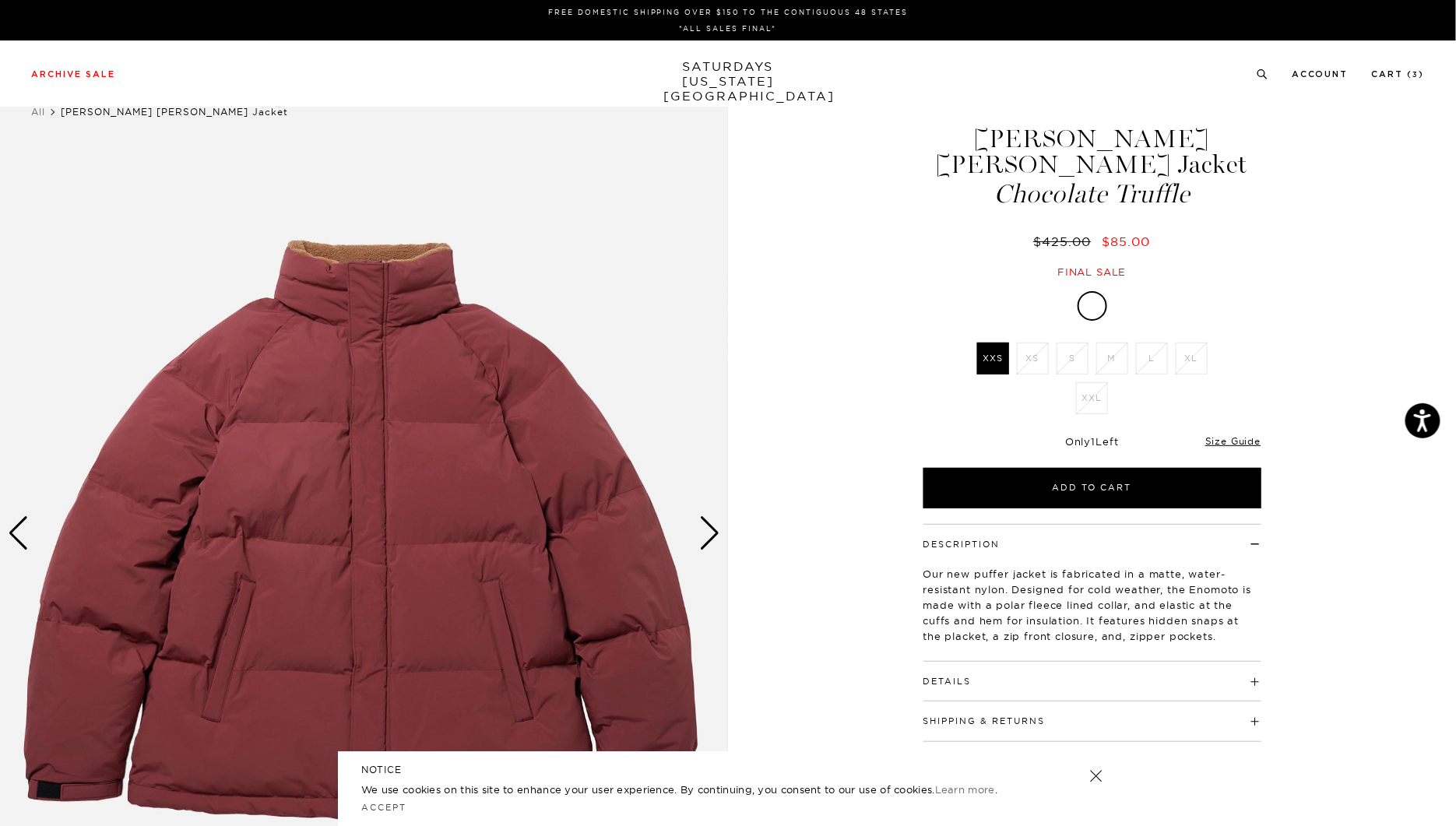
click at [702, 542] on div "Next slide" at bounding box center [709, 533] width 21 height 34
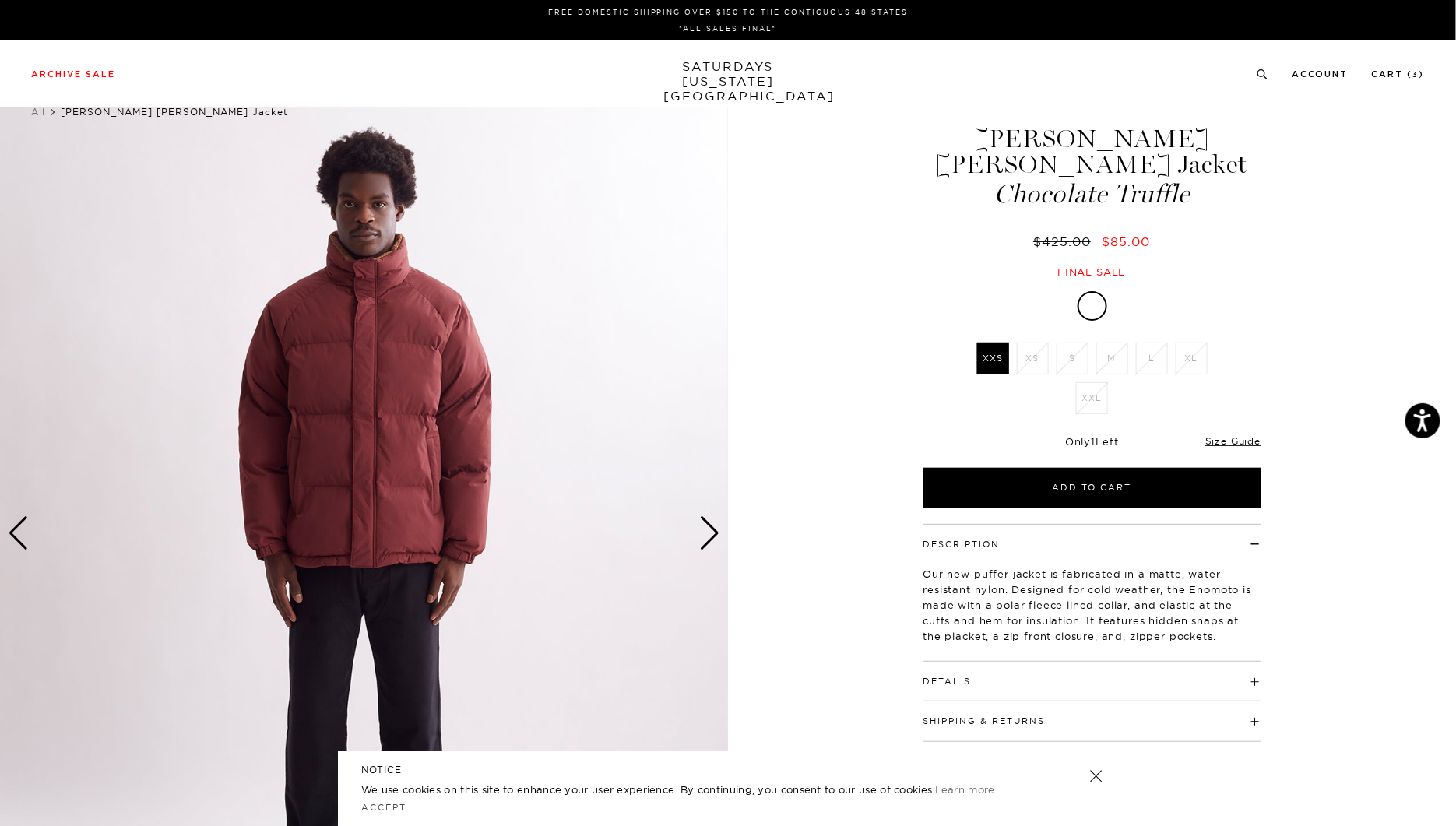
click at [702, 542] on div "Next slide" at bounding box center [709, 533] width 21 height 34
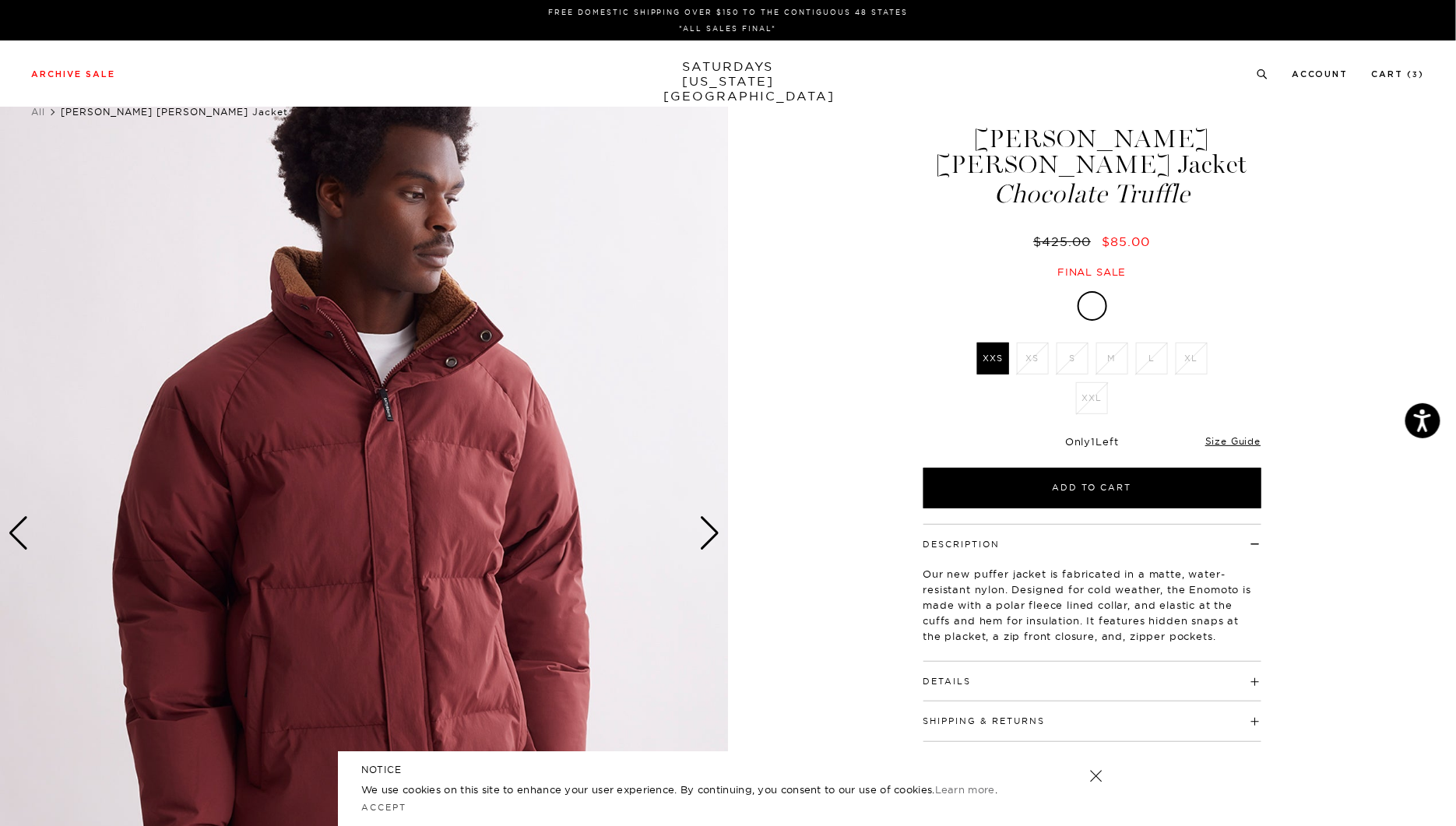
click at [702, 542] on div "Next slide" at bounding box center [709, 533] width 21 height 34
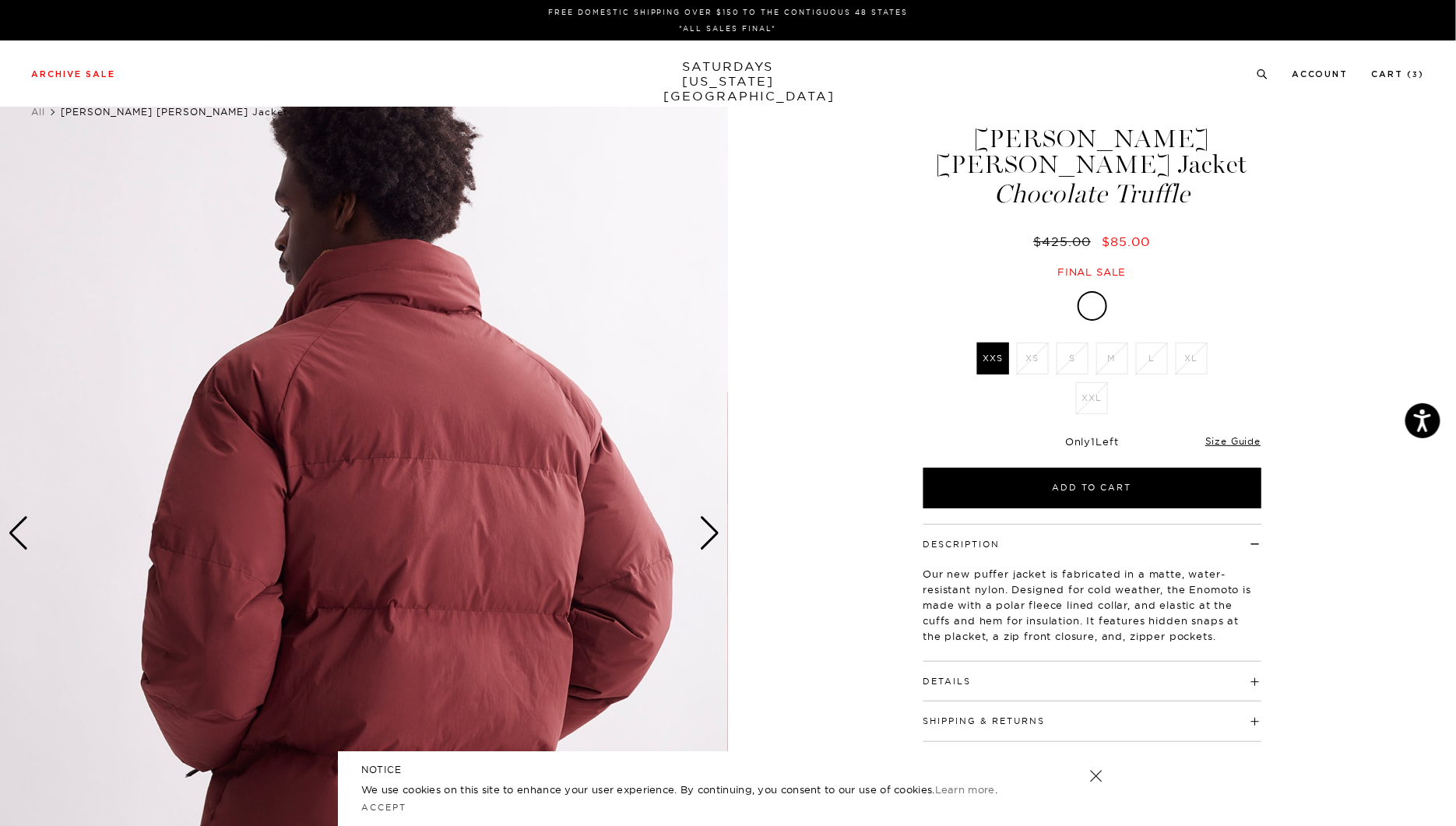
click at [702, 542] on div "Next slide" at bounding box center [709, 533] width 21 height 34
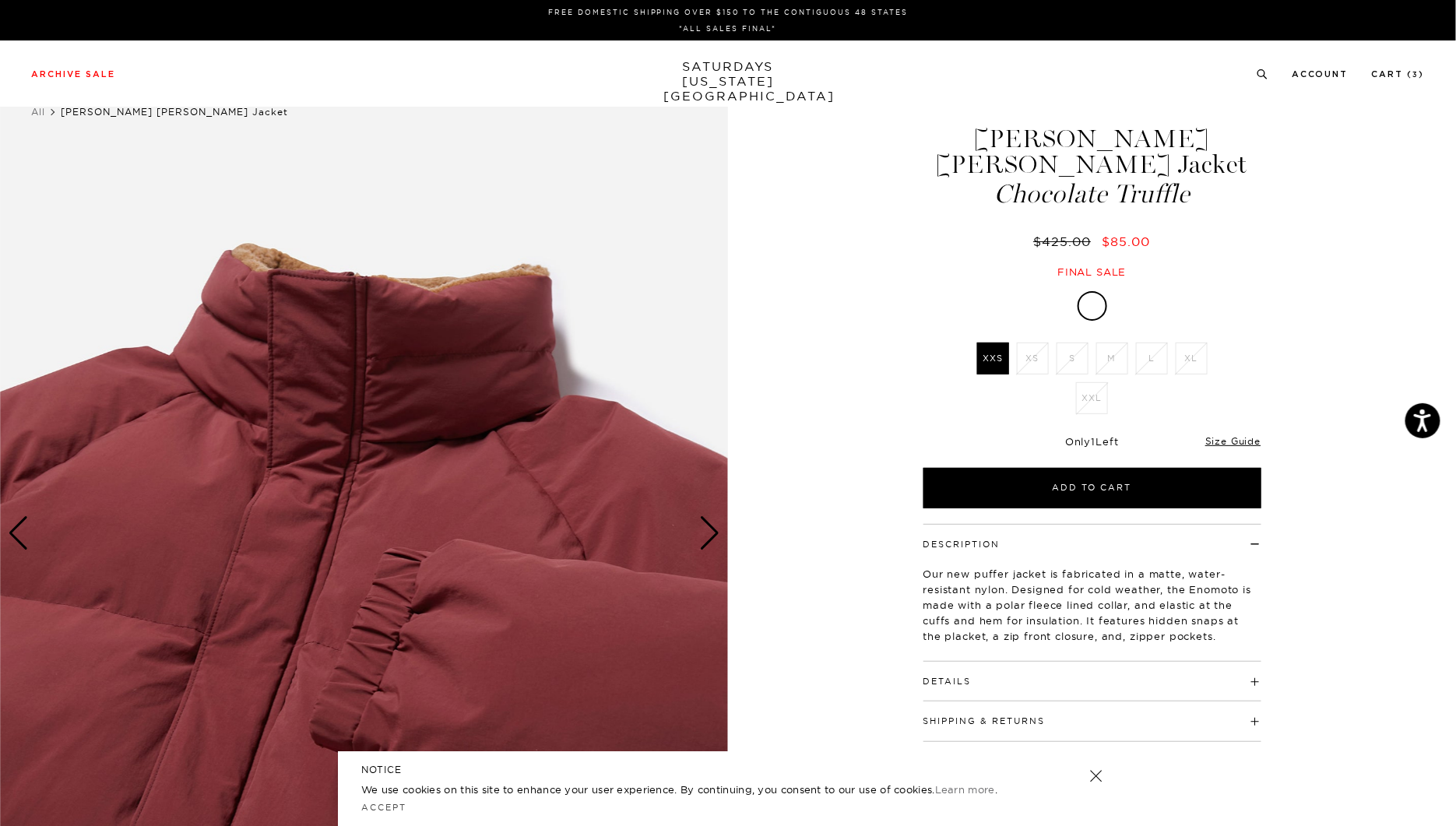
click at [702, 542] on div "Next slide" at bounding box center [709, 533] width 21 height 34
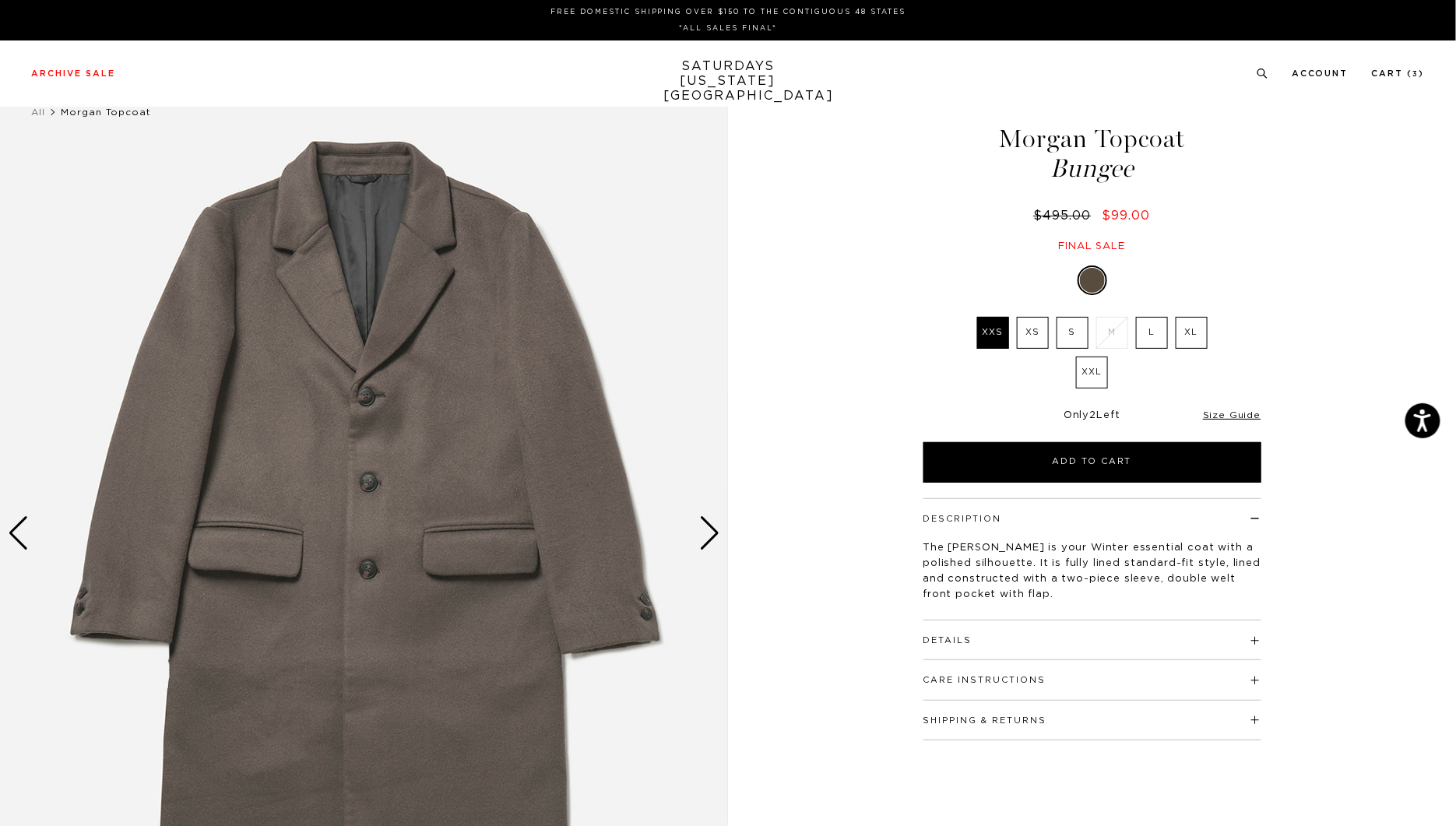
click at [695, 536] on img at bounding box center [364, 534] width 728 height 910
click at [704, 532] on div "Next slide" at bounding box center [709, 533] width 21 height 34
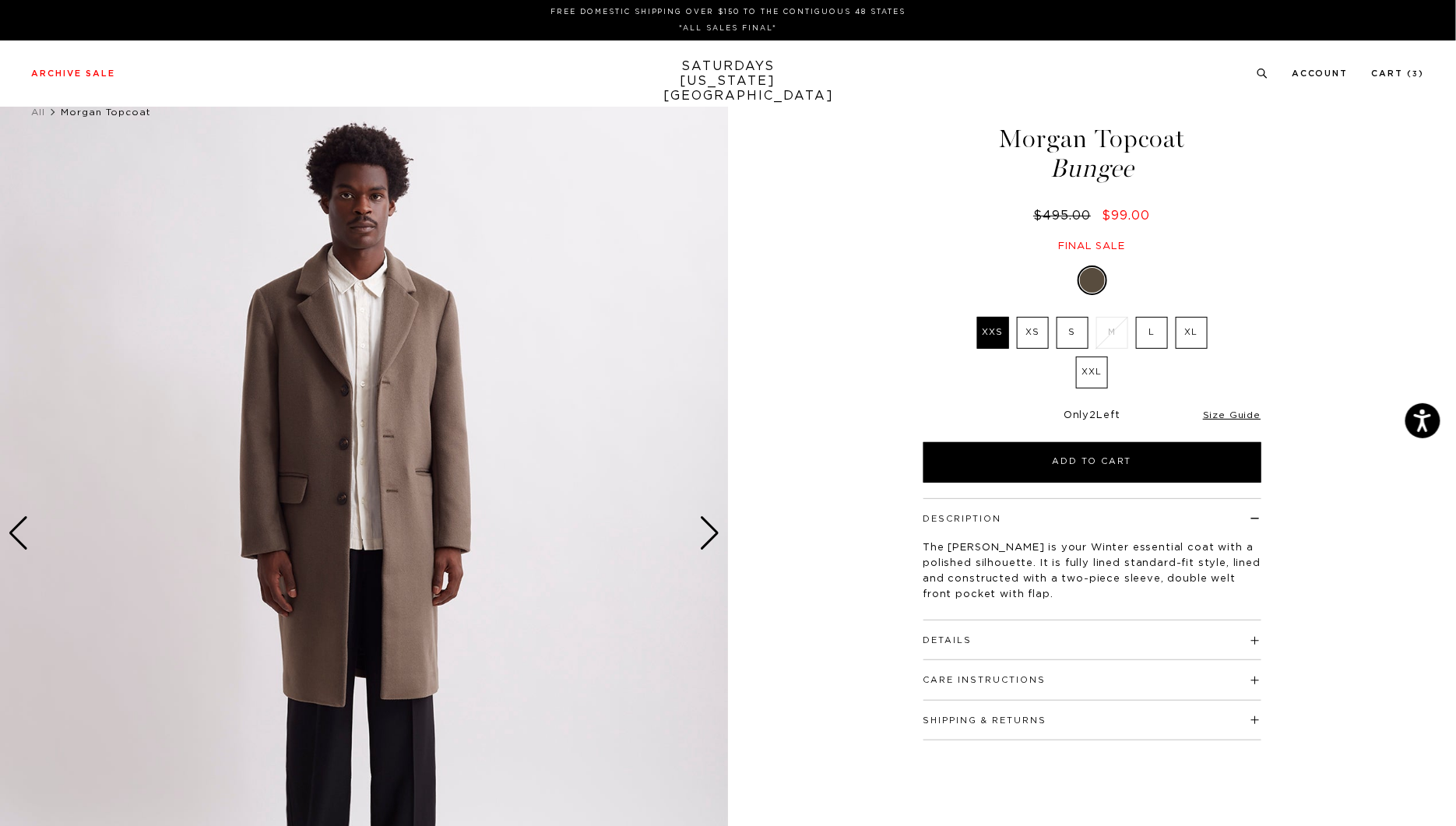
click at [704, 532] on div "Next slide" at bounding box center [709, 533] width 21 height 34
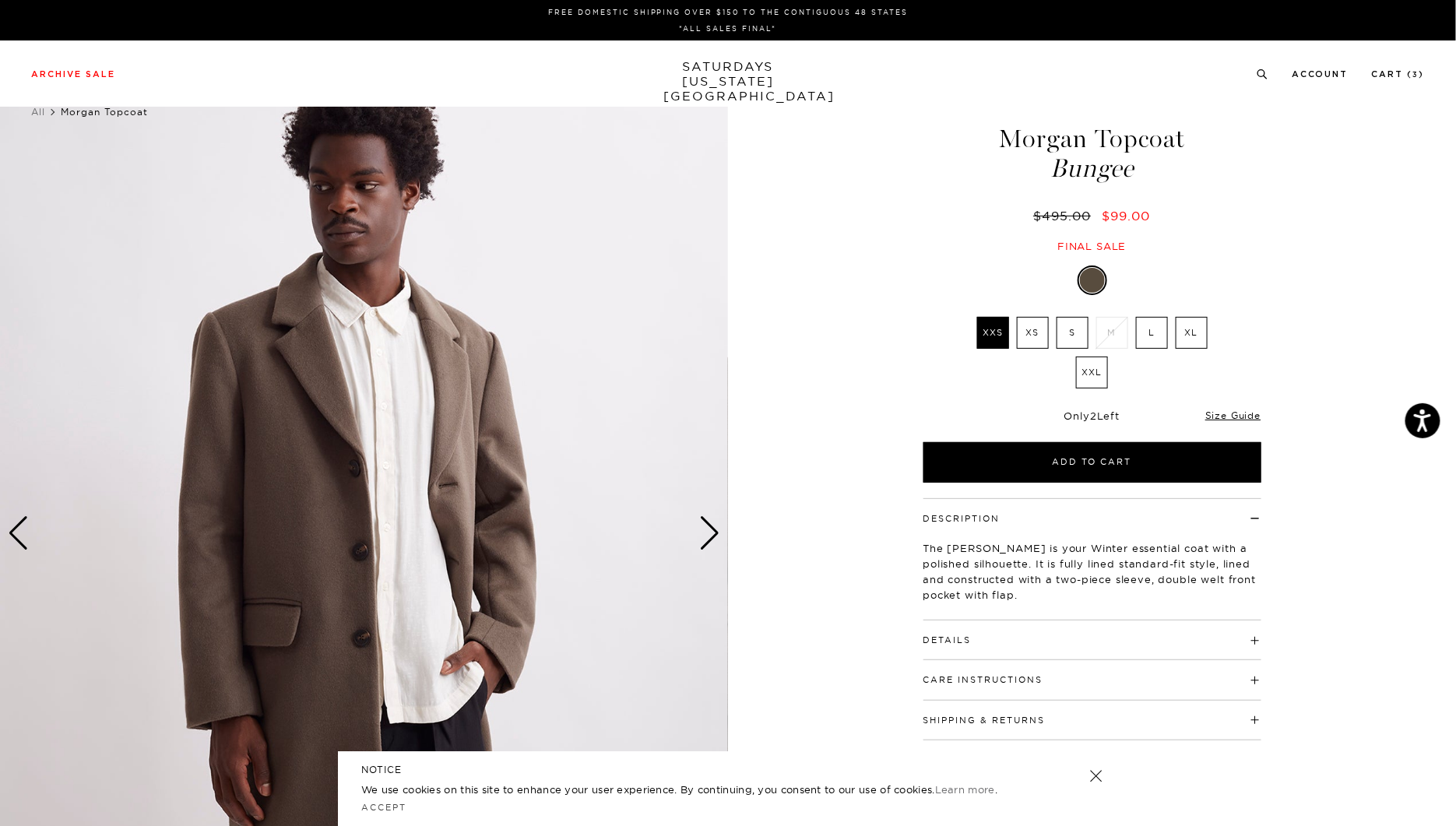
click at [704, 532] on div "Next slide" at bounding box center [709, 533] width 21 height 34
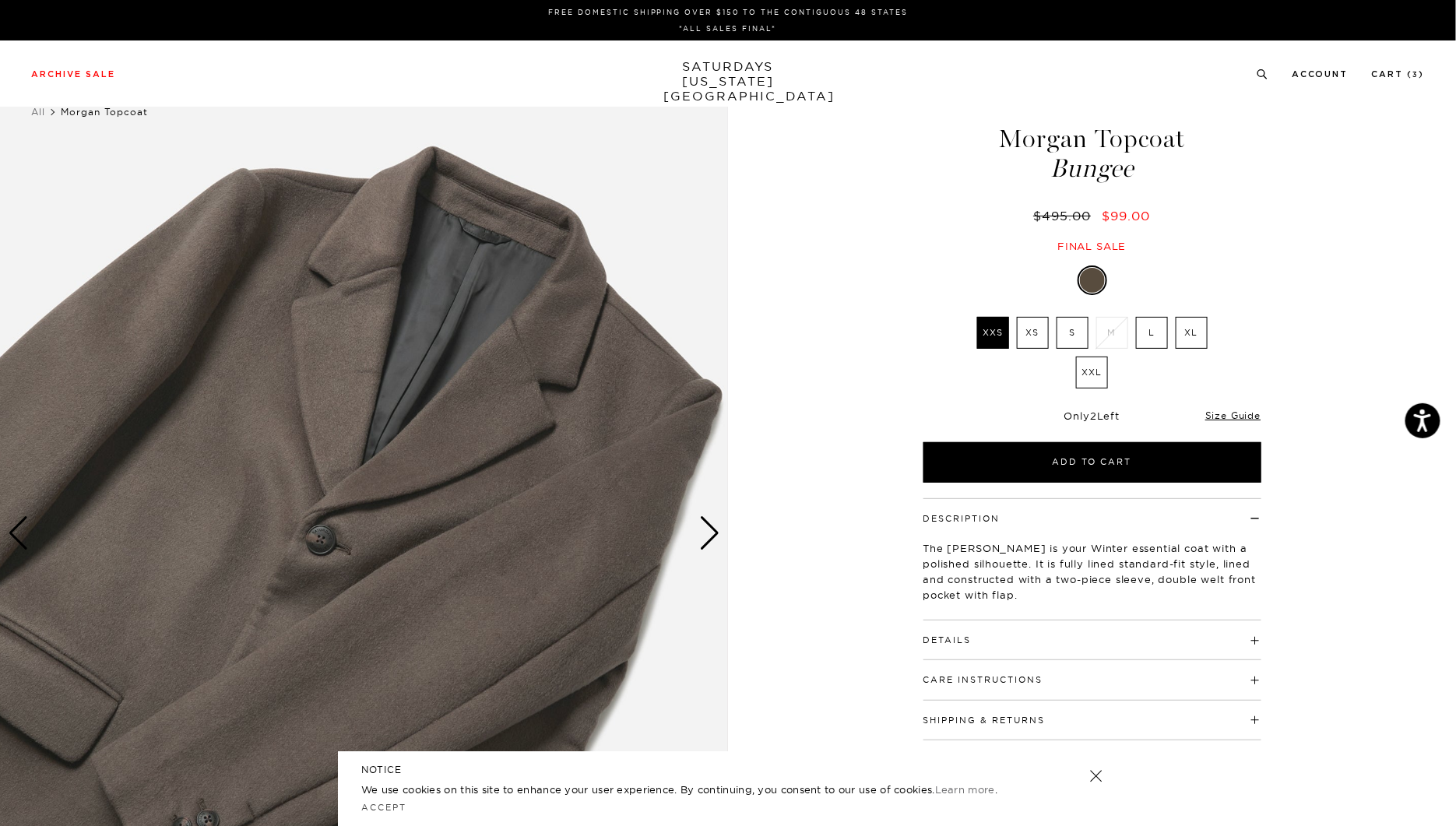
click at [704, 532] on div "Next slide" at bounding box center [709, 533] width 21 height 34
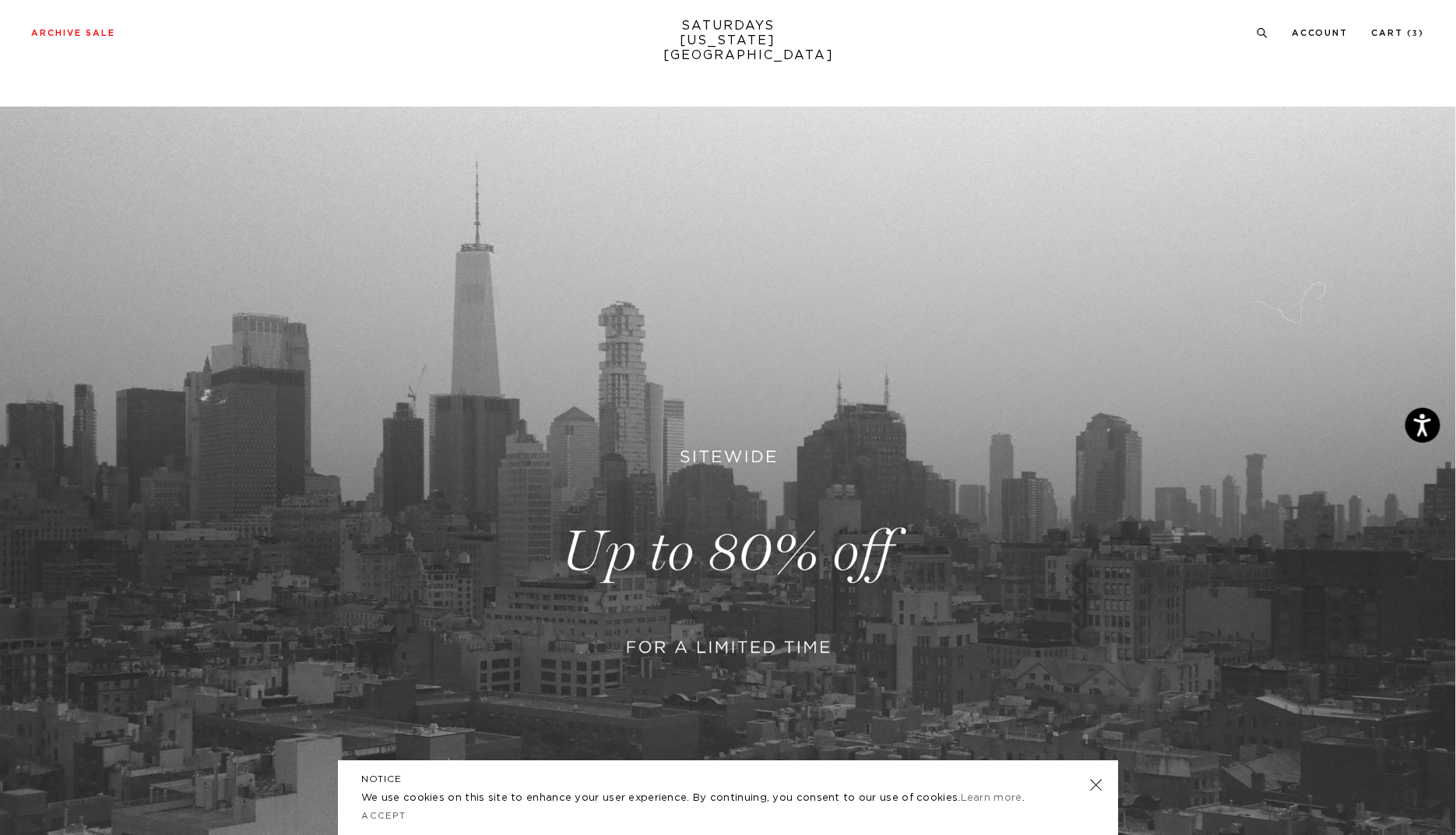
scroll to position [425, 0]
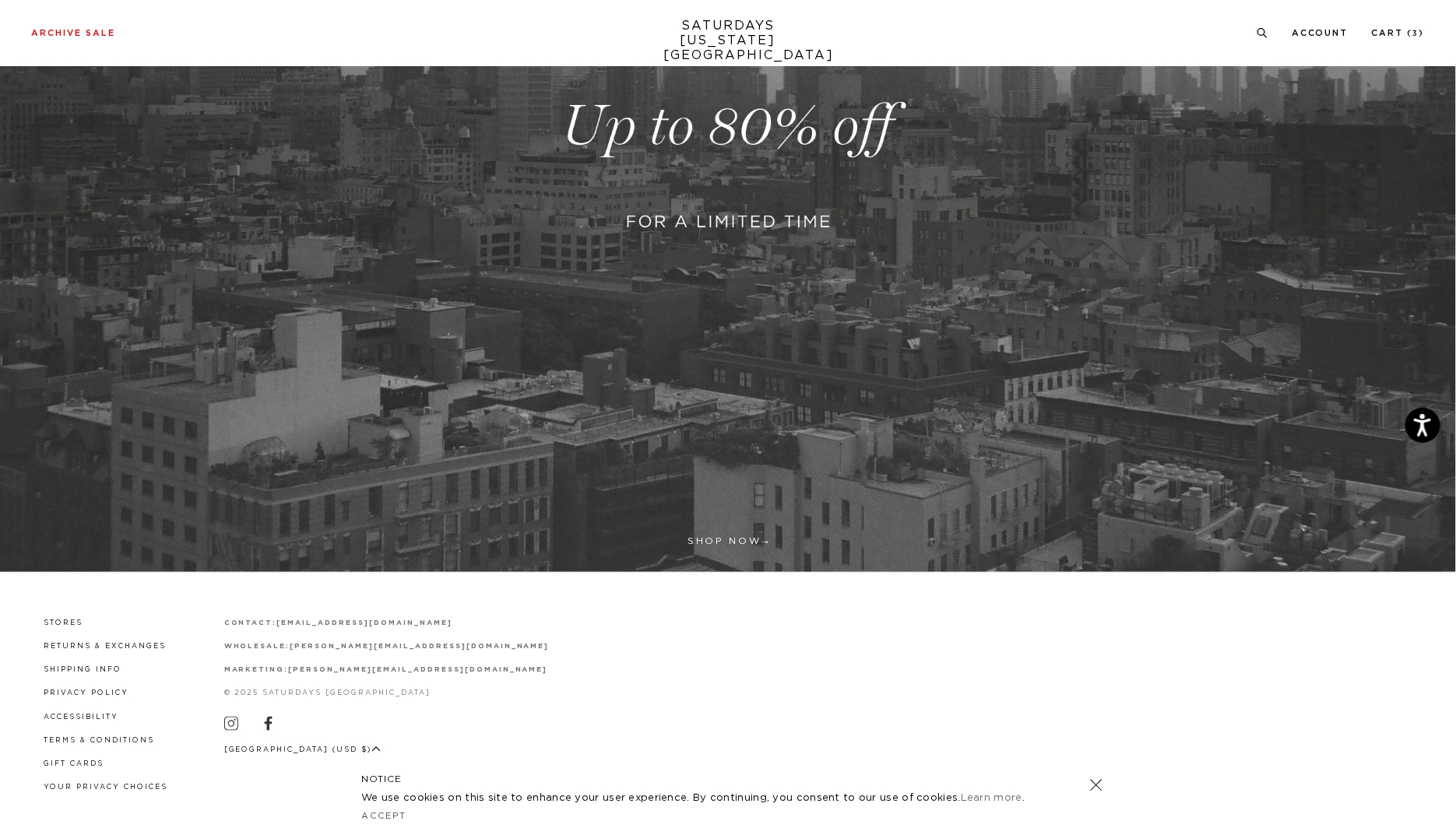
click at [267, 746] on button "[GEOGRAPHIC_DATA] (USD $)" at bounding box center [303, 750] width 157 height 12
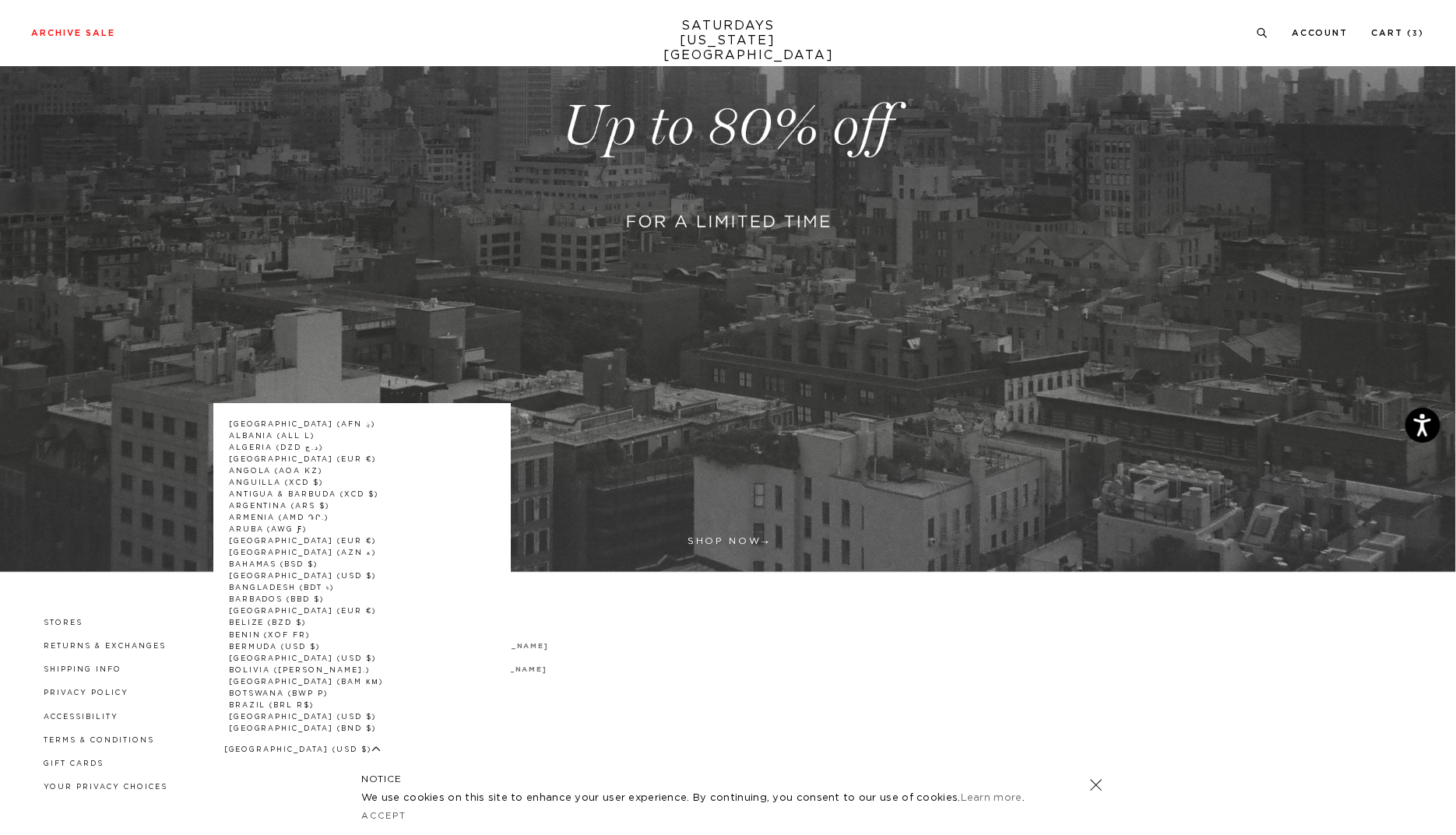
click at [267, 746] on button "[GEOGRAPHIC_DATA] (USD $)" at bounding box center [303, 750] width 157 height 12
